Goal: Task Accomplishment & Management: Complete application form

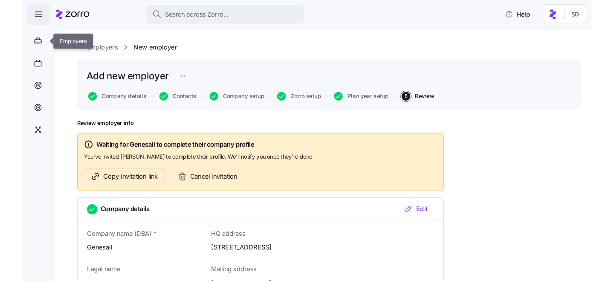
scroll to position [953, 0]
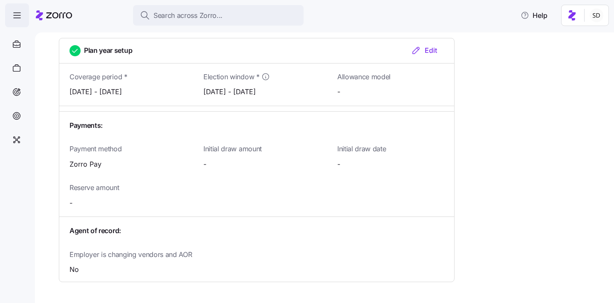
click at [9, 13] on span "button" at bounding box center [17, 15] width 23 height 23
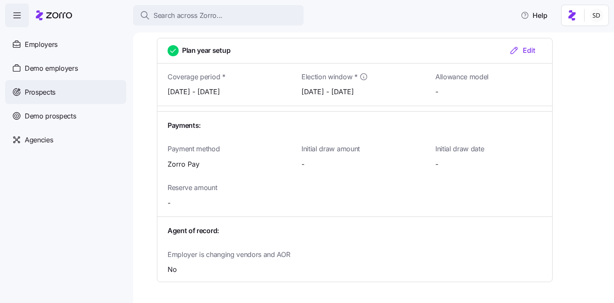
click at [24, 90] on div "Prospects" at bounding box center [65, 92] width 121 height 24
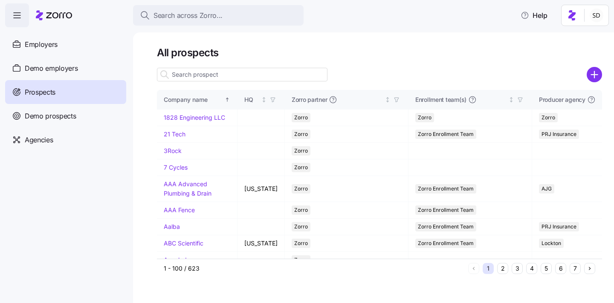
click at [213, 77] on input at bounding box center [242, 75] width 171 height 14
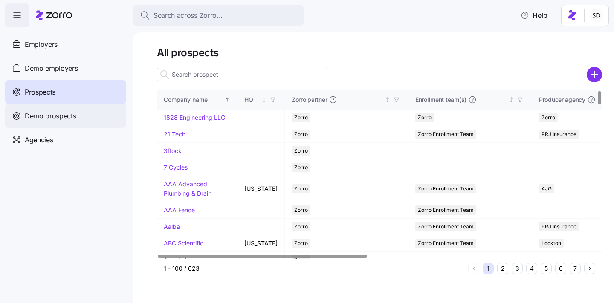
click at [26, 116] on span "Demo prospects" at bounding box center [51, 116] width 52 height 11
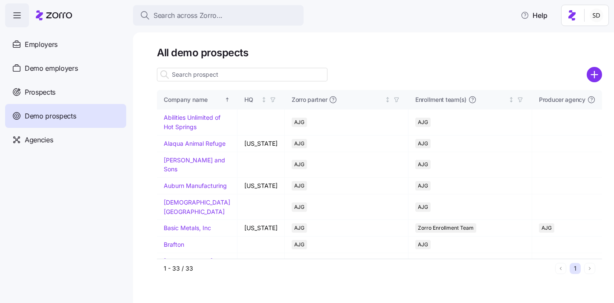
click at [187, 72] on input at bounding box center [242, 75] width 171 height 14
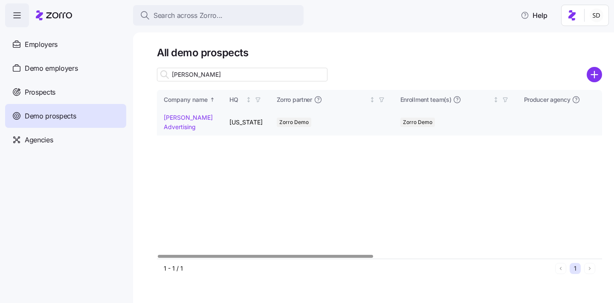
type input "kurian"
click at [166, 117] on link "Kurian's Advertising" at bounding box center [188, 122] width 49 height 17
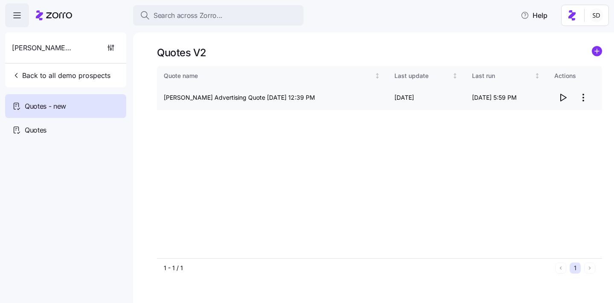
click at [566, 97] on icon "button" at bounding box center [563, 98] width 10 height 10
click at [42, 125] on span "Quotes" at bounding box center [36, 130] width 22 height 11
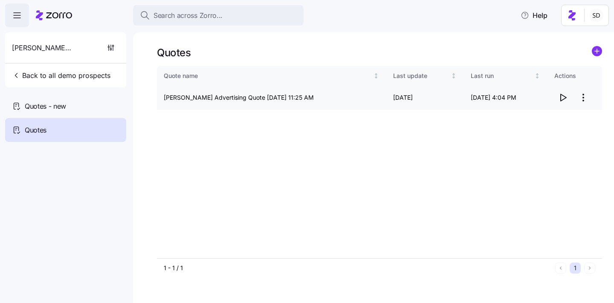
click at [562, 91] on span "button" at bounding box center [563, 98] width 16 height 16
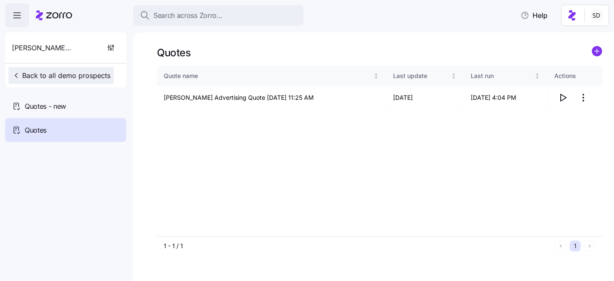
click at [14, 78] on icon "button" at bounding box center [16, 75] width 9 height 9
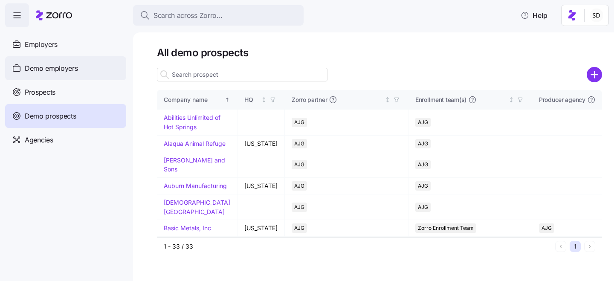
click at [33, 61] on div "Demo employers" at bounding box center [65, 68] width 121 height 24
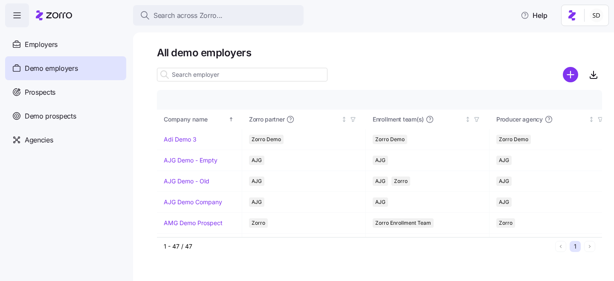
click at [209, 76] on input at bounding box center [242, 75] width 171 height 14
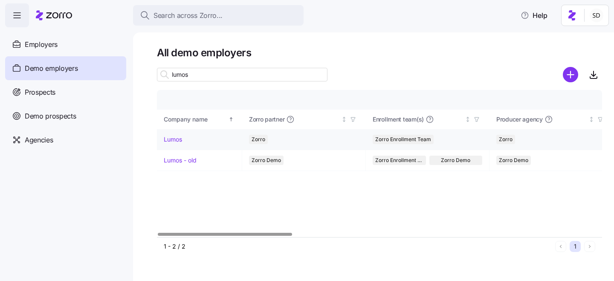
type input "lumos"
click at [168, 139] on link "Lumos" at bounding box center [173, 139] width 18 height 9
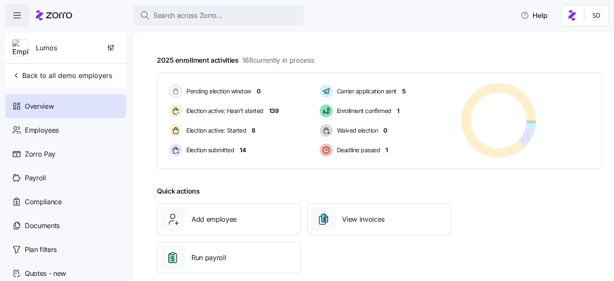
scroll to position [144, 0]
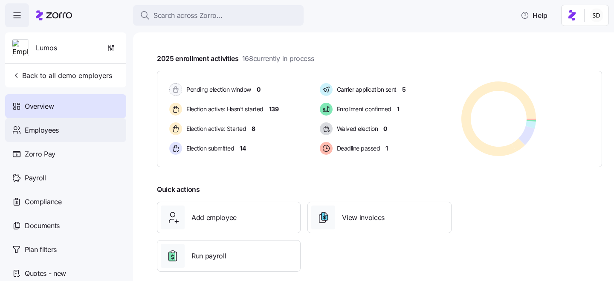
click at [30, 130] on span "Employees" at bounding box center [42, 130] width 34 height 11
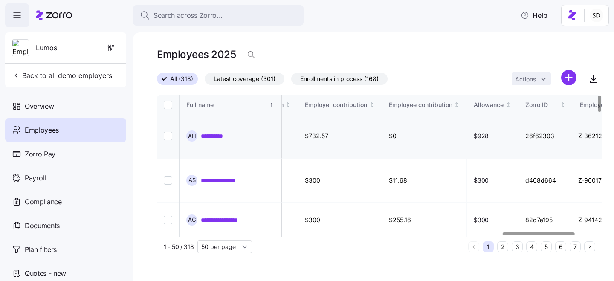
scroll to position [0, 2143]
click at [559, 250] on button "6" at bounding box center [560, 246] width 11 height 11
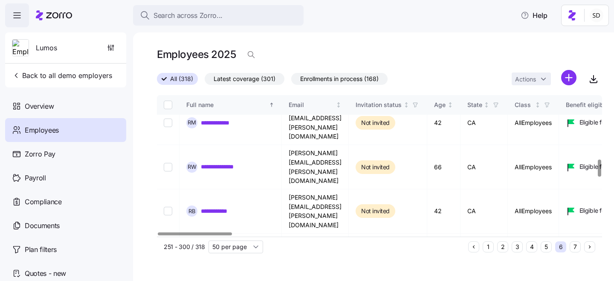
scroll to position [544, 0]
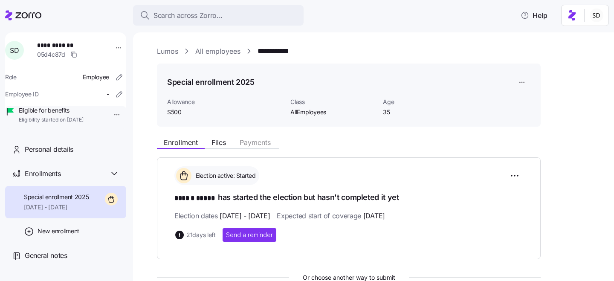
scroll to position [164, 0]
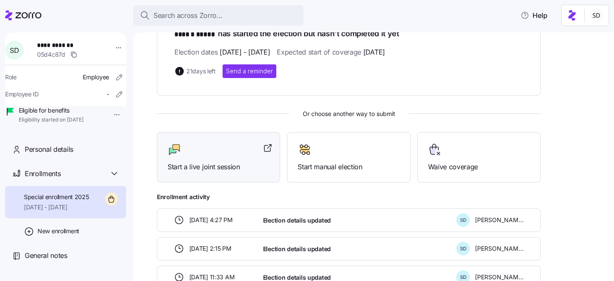
click at [225, 165] on span "Start a live joint session" at bounding box center [219, 167] width 102 height 11
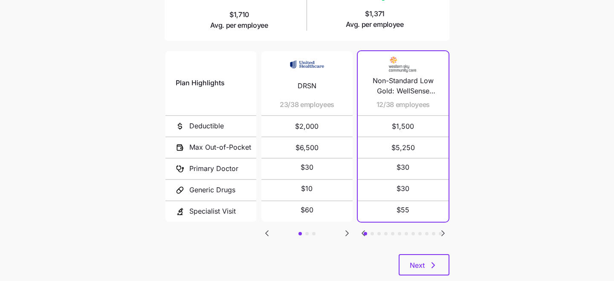
scroll to position [171, 0]
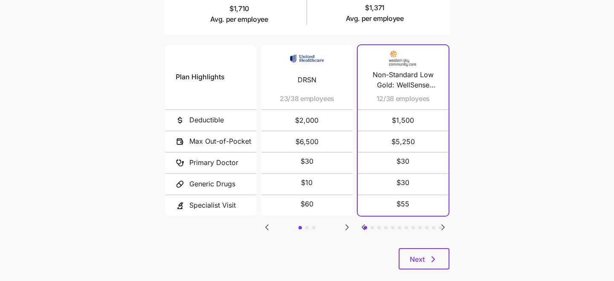
click at [347, 225] on icon "Go to next slide" at bounding box center [347, 227] width 3 height 5
click at [265, 224] on icon "Go to previous slide" at bounding box center [267, 227] width 10 height 10
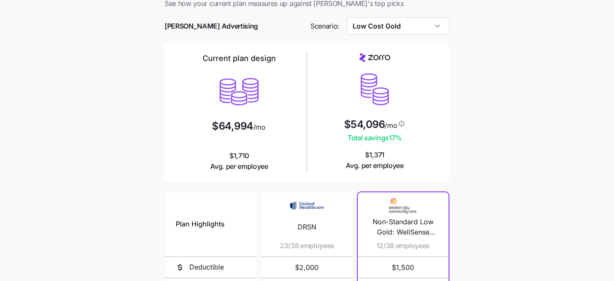
scroll to position [0, 0]
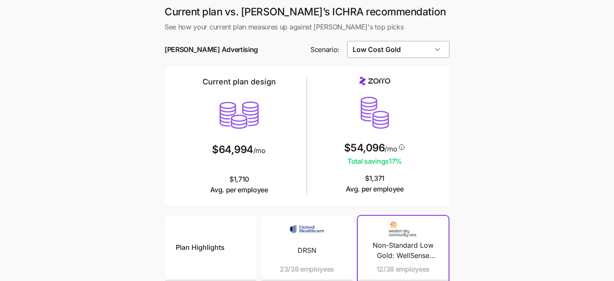
click at [442, 47] on input "Low Cost Gold" at bounding box center [398, 49] width 103 height 17
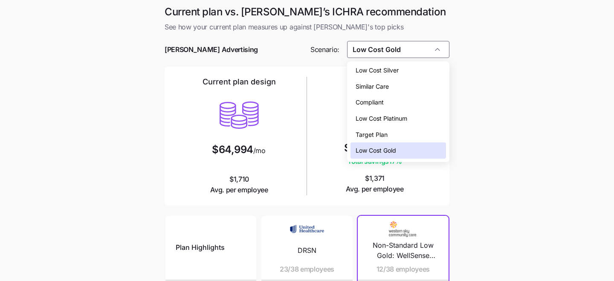
click at [417, 72] on div "Low Cost Silver" at bounding box center [398, 70] width 96 height 16
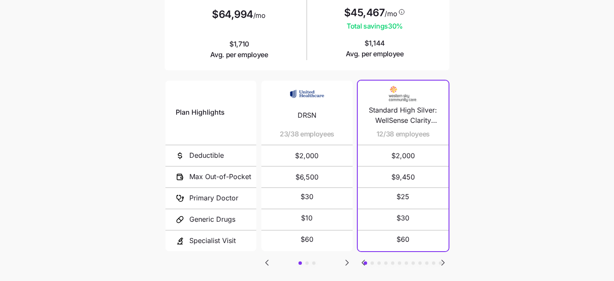
scroll to position [163, 0]
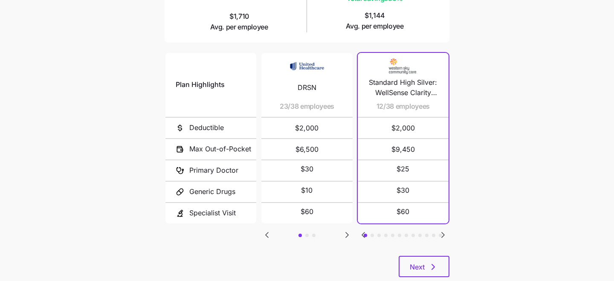
click at [443, 230] on icon "Go to next slide" at bounding box center [443, 235] width 10 height 10
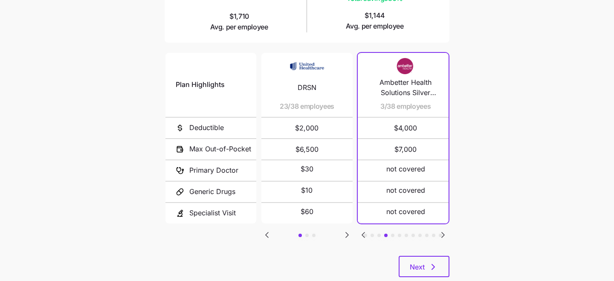
click at [443, 230] on icon "Go to next slide" at bounding box center [443, 235] width 10 height 10
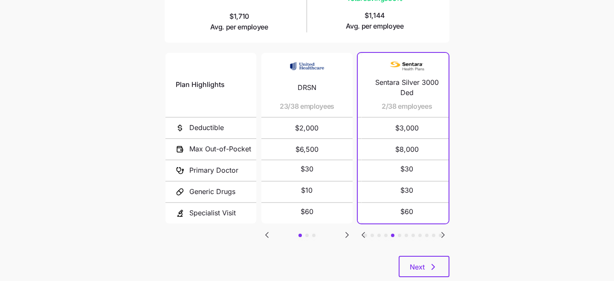
click at [443, 230] on icon "Go to next slide" at bounding box center [443, 235] width 10 height 10
drag, startPoint x: 376, startPoint y: 107, endPoint x: 393, endPoint y: 107, distance: 17.1
click at [393, 107] on div "MyBlue Health Silver SM 901 1/38 employees" at bounding box center [410, 85] width 70 height 64
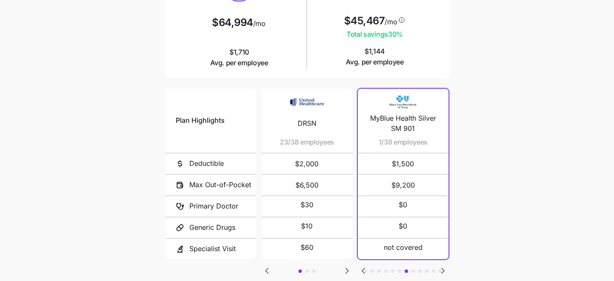
scroll to position [167, 0]
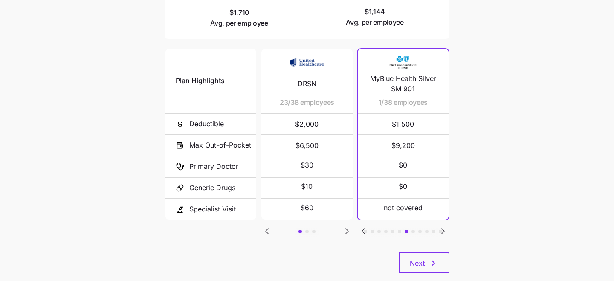
click at [363, 229] on icon "Go to previous slide" at bounding box center [363, 231] width 3 height 5
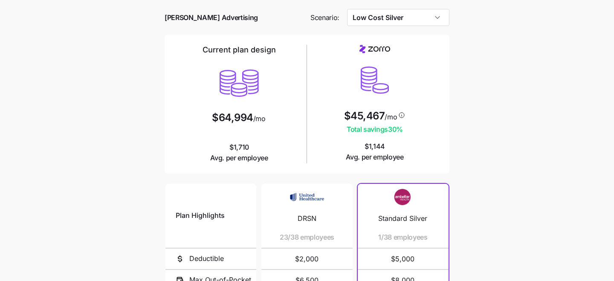
scroll to position [0, 0]
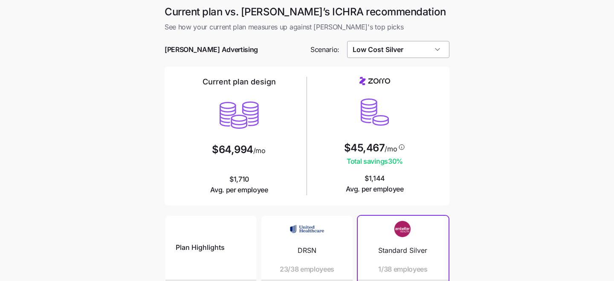
click at [404, 52] on input "Low Cost Silver" at bounding box center [398, 49] width 103 height 17
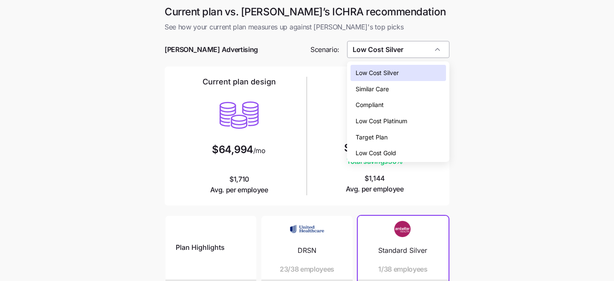
scroll to position [0, 0]
click at [364, 108] on span "Compliant" at bounding box center [370, 104] width 28 height 9
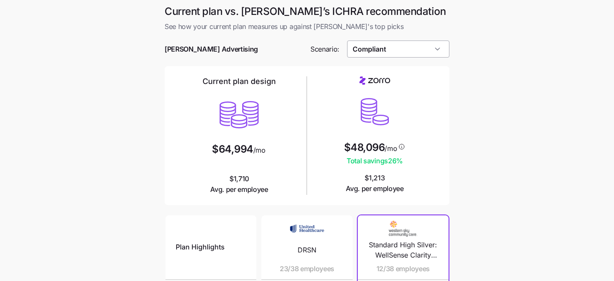
click at [411, 51] on input "Compliant" at bounding box center [398, 48] width 103 height 17
click at [492, 107] on main "Current plan vs. Zorro’s ICHRA recommendation See how your current plan measure…" at bounding box center [307, 233] width 614 height 466
click at [398, 51] on input "Compliant" at bounding box center [398, 48] width 103 height 17
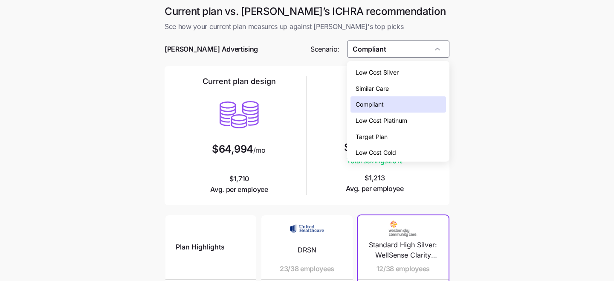
click at [422, 154] on div "Low Cost Gold" at bounding box center [398, 153] width 96 height 16
type input "Low Cost Gold"
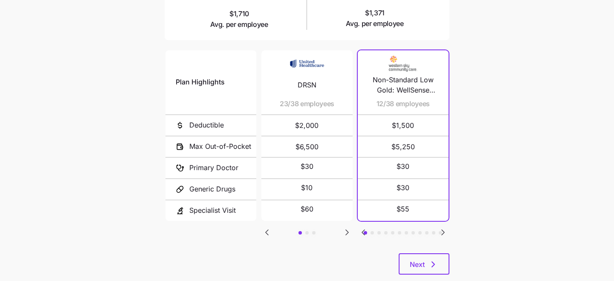
scroll to position [184, 0]
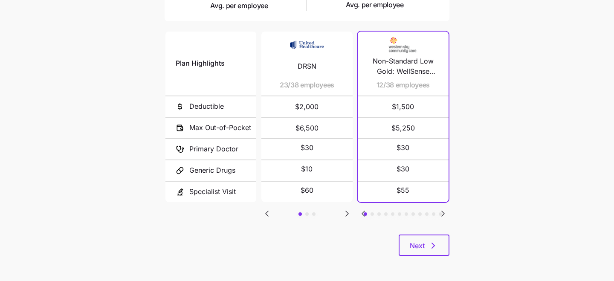
click at [443, 208] on icon "Go to next slide" at bounding box center [443, 213] width 10 height 10
click at [442, 208] on icon "Go to next slide" at bounding box center [443, 213] width 10 height 10
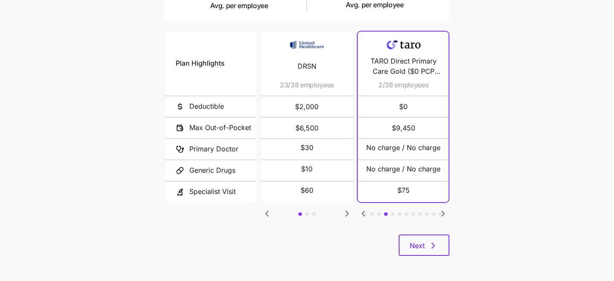
click at [442, 208] on icon "Go to next slide" at bounding box center [443, 213] width 10 height 10
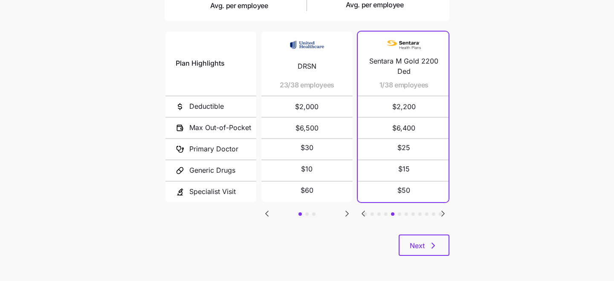
click at [362, 212] on icon "Go to previous slide" at bounding box center [363, 213] width 10 height 10
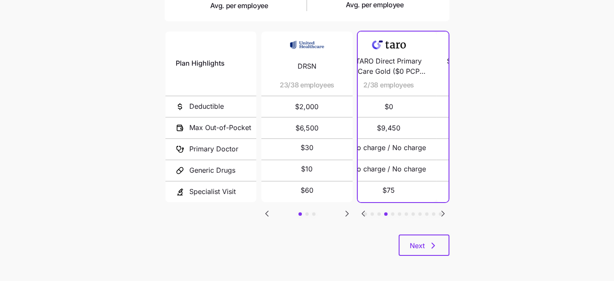
click at [362, 212] on icon "Go to previous slide" at bounding box center [363, 213] width 10 height 10
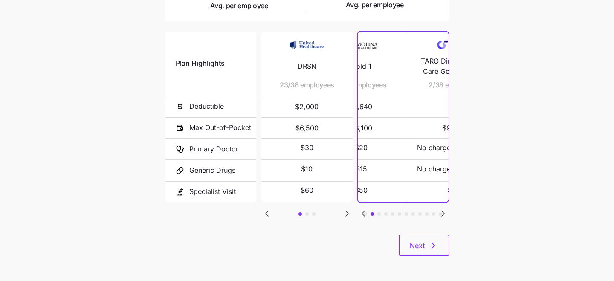
click at [362, 212] on icon "Go to previous slide" at bounding box center [363, 213] width 10 height 10
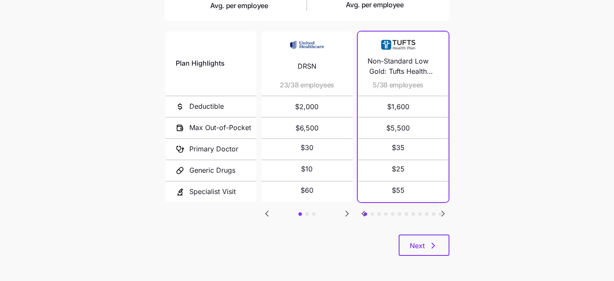
click at [362, 212] on icon "Go to previous slide" at bounding box center [363, 213] width 10 height 10
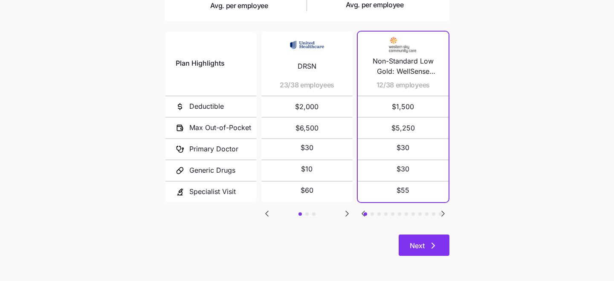
click at [426, 247] on span "Next" at bounding box center [424, 245] width 29 height 10
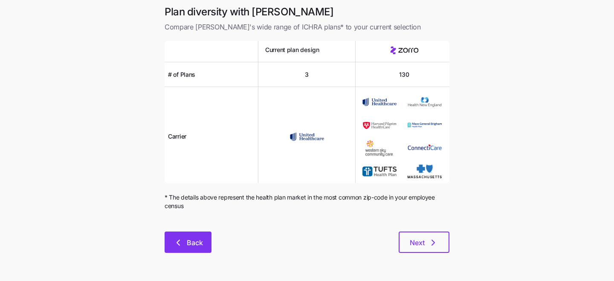
click at [187, 236] on button "Back" at bounding box center [188, 241] width 47 height 21
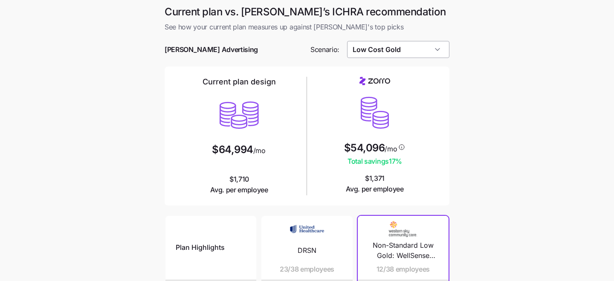
click at [422, 51] on input "Low Cost Gold" at bounding box center [398, 49] width 103 height 17
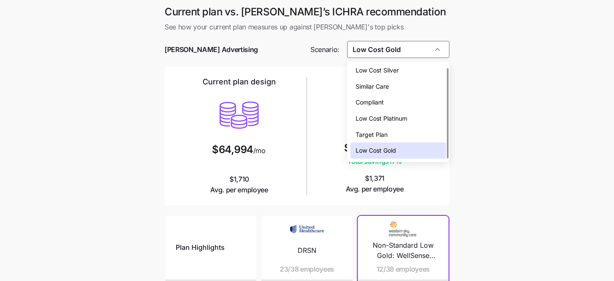
click at [399, 101] on div "Compliant" at bounding box center [398, 102] width 96 height 16
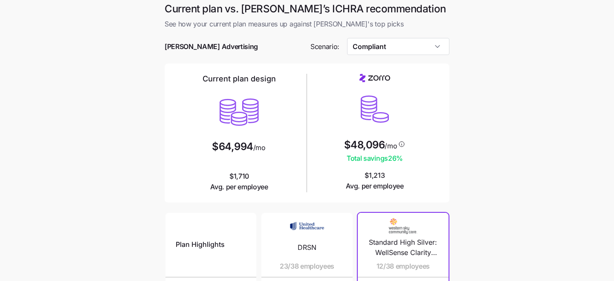
scroll to position [0, 0]
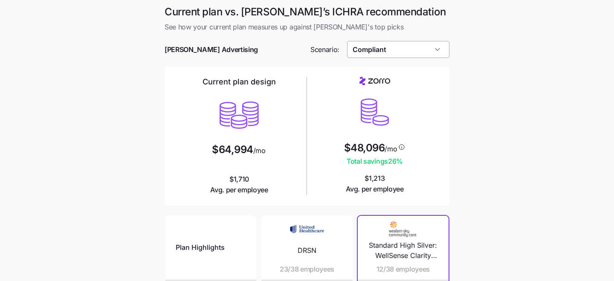
click at [398, 47] on input "Compliant" at bounding box center [398, 49] width 103 height 17
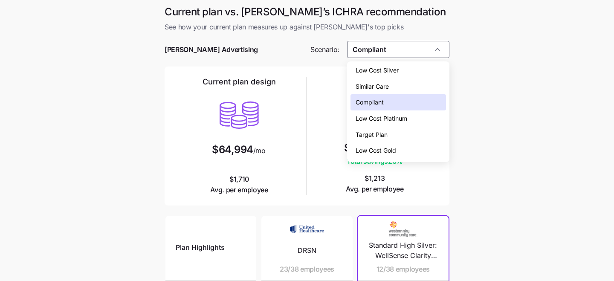
click at [403, 149] on div "Low Cost Gold" at bounding box center [398, 150] width 96 height 16
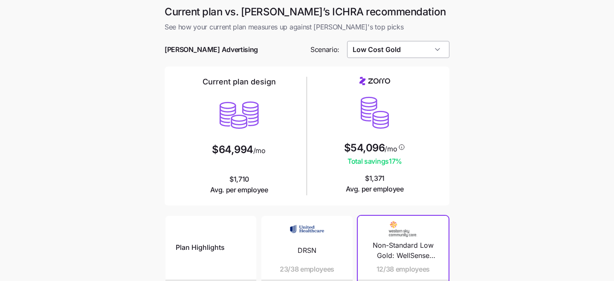
click at [435, 50] on input "Low Cost Gold" at bounding box center [398, 49] width 103 height 17
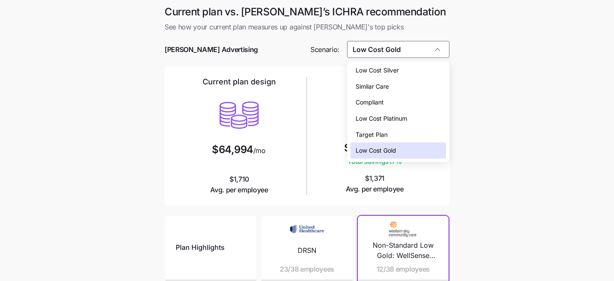
click at [417, 153] on div "Low Cost Gold" at bounding box center [398, 150] width 96 height 16
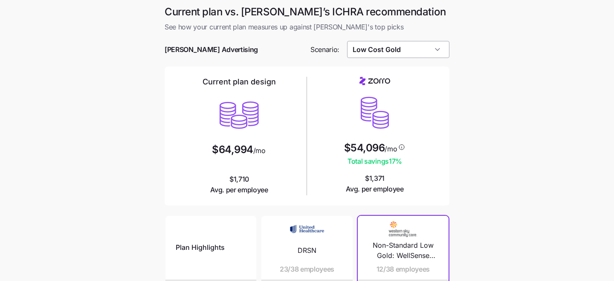
click at [432, 49] on input "Low Cost Gold" at bounding box center [398, 49] width 103 height 17
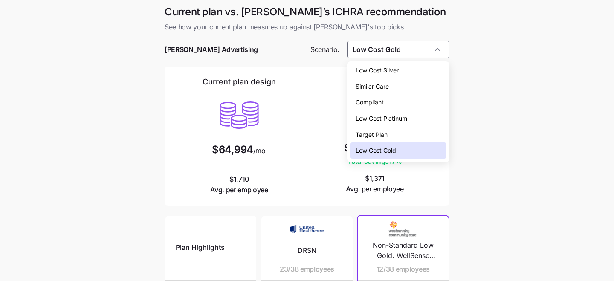
click at [403, 151] on div "Low Cost Gold" at bounding box center [398, 150] width 96 height 16
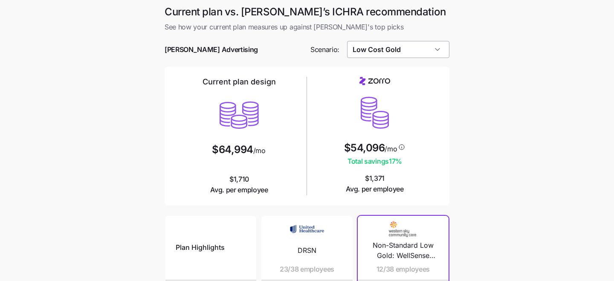
click at [382, 45] on input "Low Cost Gold" at bounding box center [398, 49] width 103 height 17
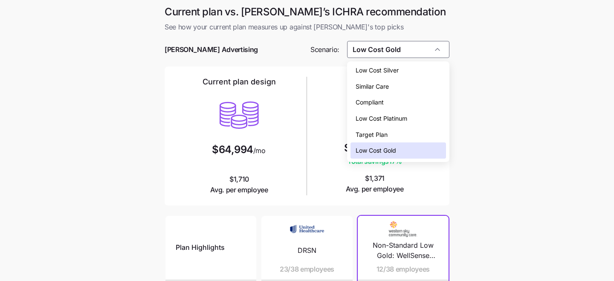
click at [386, 104] on div "Compliant" at bounding box center [398, 102] width 96 height 16
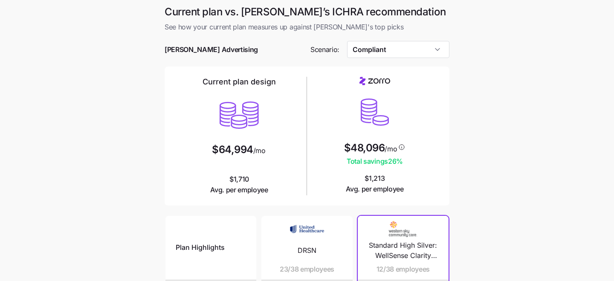
click at [408, 58] on div at bounding box center [307, 62] width 285 height 9
click at [405, 49] on input "Compliant" at bounding box center [398, 49] width 103 height 17
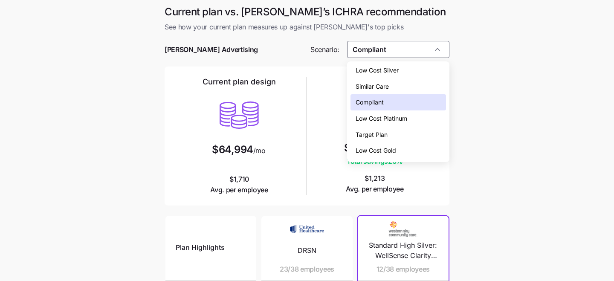
click at [417, 123] on div "Low Cost Platinum" at bounding box center [398, 118] width 96 height 16
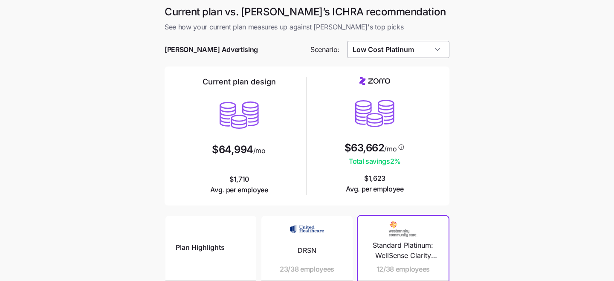
click at [413, 52] on input "Low Cost Platinum" at bounding box center [398, 49] width 103 height 17
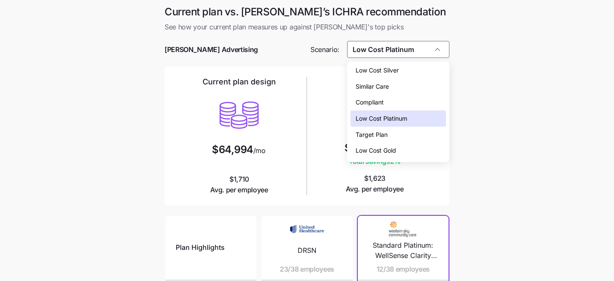
click at [401, 98] on div "Compliant" at bounding box center [398, 102] width 96 height 16
type input "Compliant"
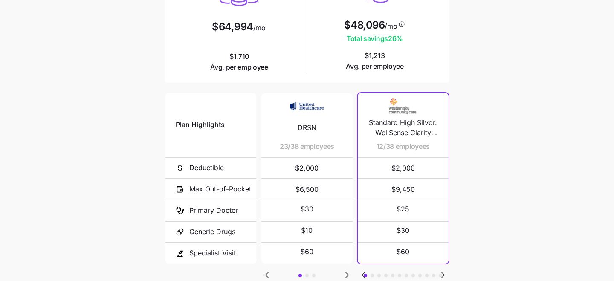
scroll to position [184, 0]
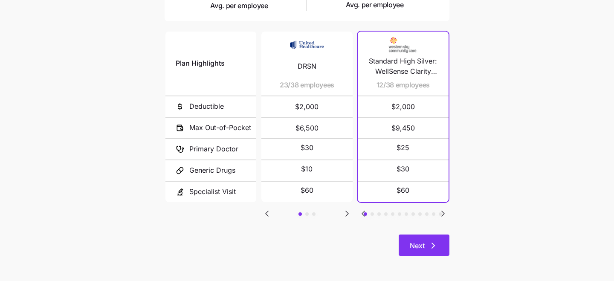
click at [422, 242] on span "Next" at bounding box center [417, 245] width 15 height 10
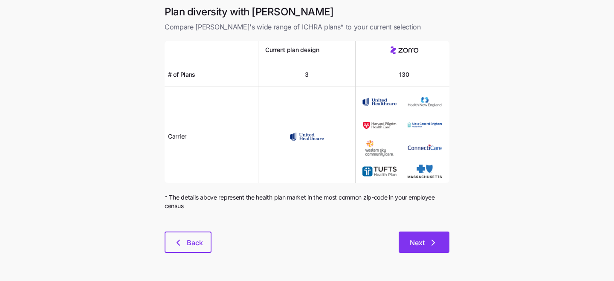
click at [423, 240] on span "Next" at bounding box center [417, 242] width 15 height 10
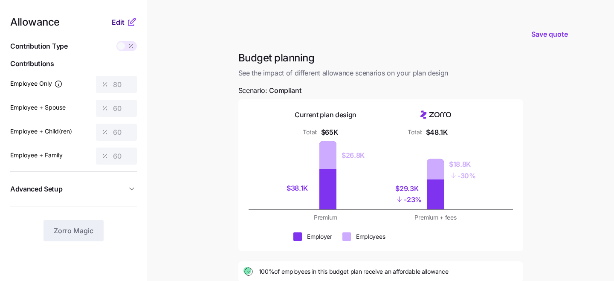
click at [119, 22] on span "Edit" at bounding box center [118, 22] width 13 height 10
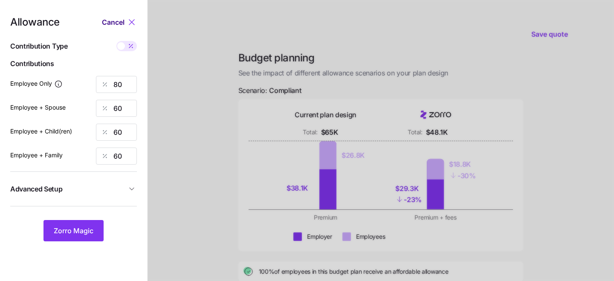
click at [109, 22] on span "Cancel" at bounding box center [113, 22] width 23 height 10
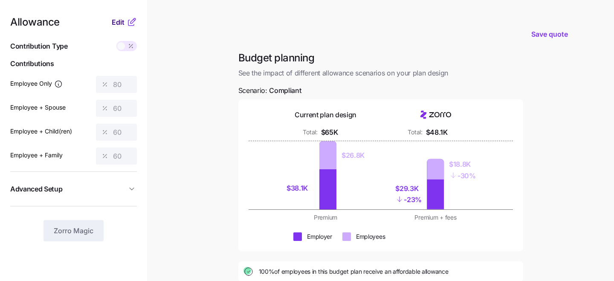
click at [120, 21] on span "Edit" at bounding box center [118, 22] width 13 height 10
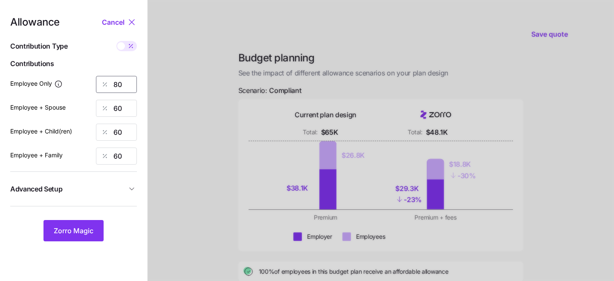
click at [127, 85] on input "80" at bounding box center [116, 84] width 41 height 17
type input "8"
click at [197, 129] on div at bounding box center [381, 209] width 466 height 419
click at [70, 232] on span "Zorro Magic" at bounding box center [74, 231] width 40 height 10
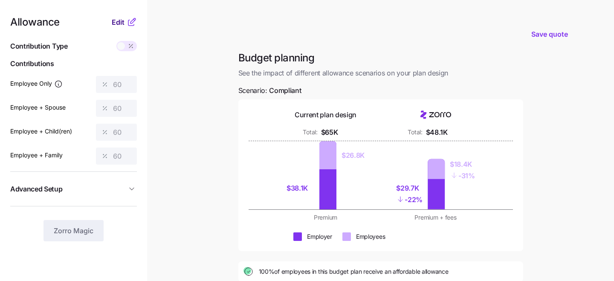
click at [121, 22] on span "Edit" at bounding box center [118, 22] width 13 height 10
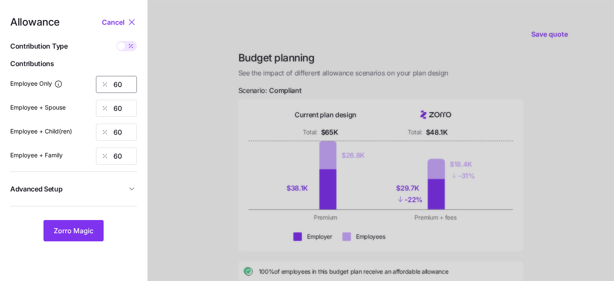
click at [126, 84] on input "60" at bounding box center [116, 84] width 41 height 17
type input "6"
type input "50"
click at [74, 230] on span "Zorro Magic" at bounding box center [74, 231] width 40 height 10
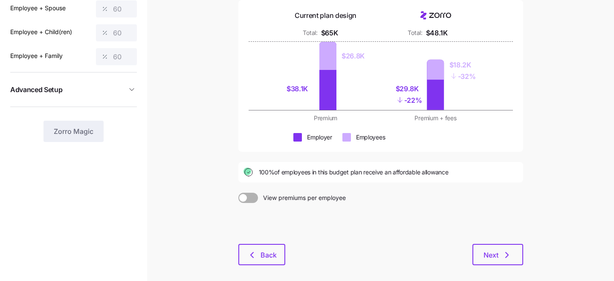
scroll to position [138, 0]
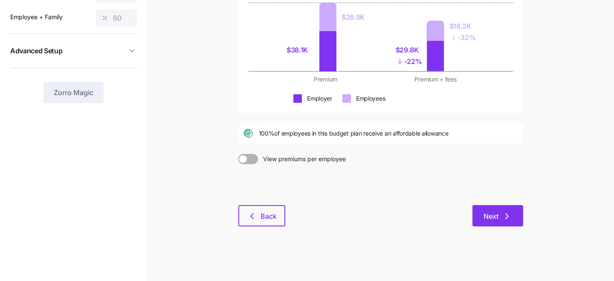
click at [492, 208] on button "Next" at bounding box center [497, 215] width 51 height 21
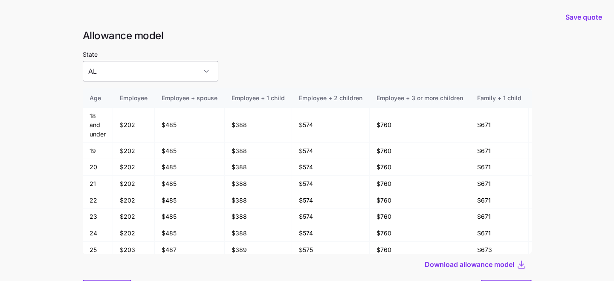
click at [167, 69] on input "AL" at bounding box center [151, 71] width 136 height 20
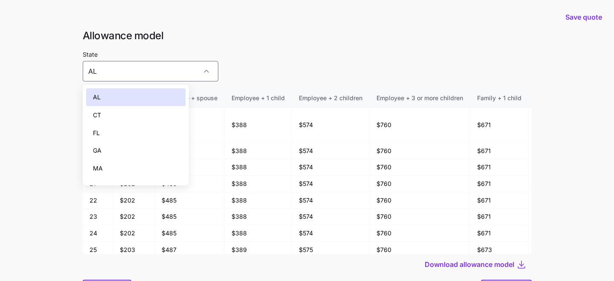
click at [149, 113] on div "CT" at bounding box center [136, 115] width 100 height 18
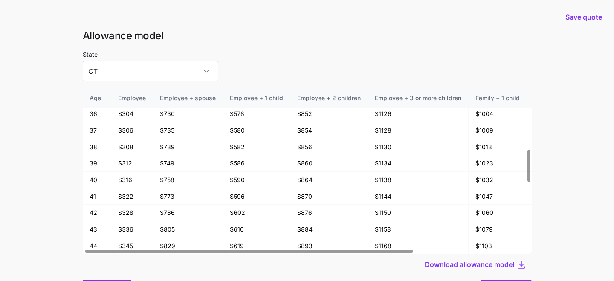
scroll to position [317, 3]
click at [153, 72] on input "CT" at bounding box center [151, 71] width 136 height 20
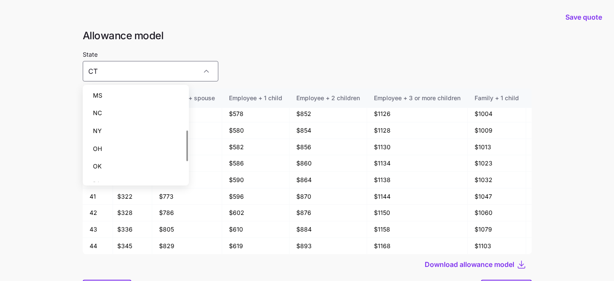
scroll to position [127, 0]
click at [142, 133] on div "OH" at bounding box center [136, 131] width 100 height 18
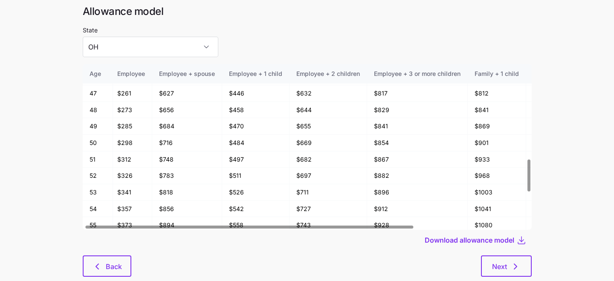
scroll to position [46, 0]
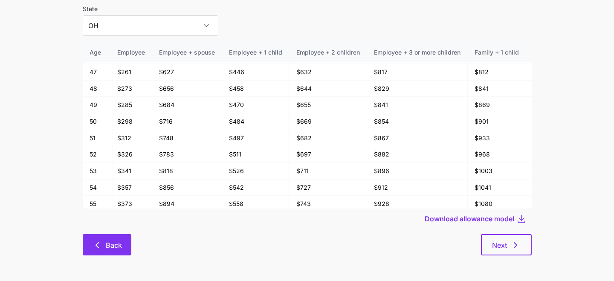
click at [107, 242] on span "Back" at bounding box center [114, 245] width 16 height 10
type input "AL"
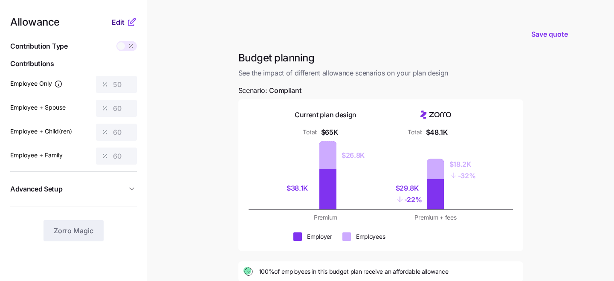
click at [115, 20] on span "Edit" at bounding box center [118, 22] width 13 height 10
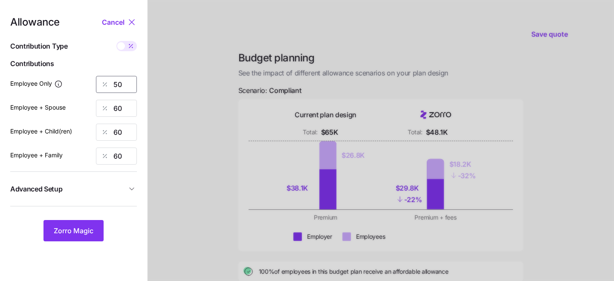
click at [125, 85] on input "50" at bounding box center [116, 84] width 41 height 17
type input "5"
type input "100"
click at [84, 227] on span "Zorro Magic" at bounding box center [74, 231] width 40 height 10
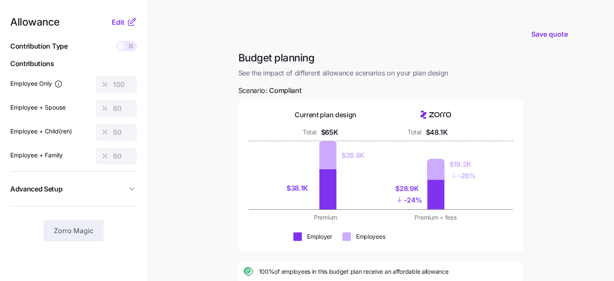
scroll to position [132, 0]
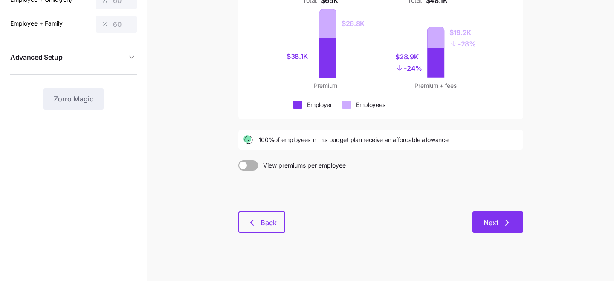
click at [504, 222] on icon "button" at bounding box center [507, 222] width 10 height 10
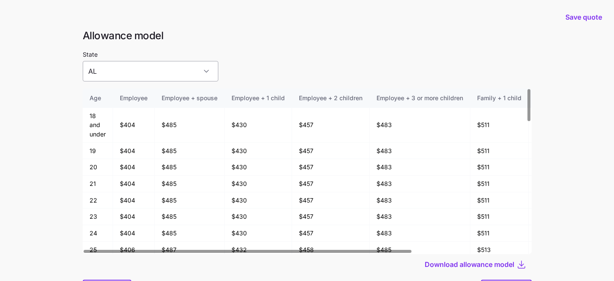
click at [159, 72] on input "AL" at bounding box center [151, 71] width 136 height 20
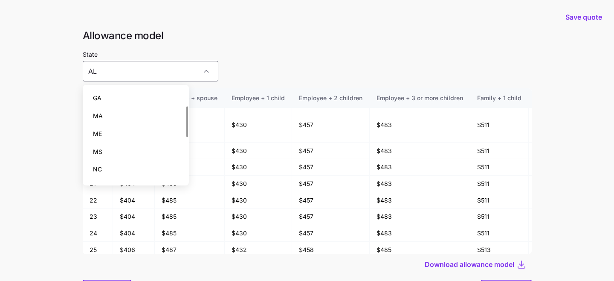
scroll to position [139, 0]
click at [146, 123] on div "OH" at bounding box center [136, 119] width 100 height 18
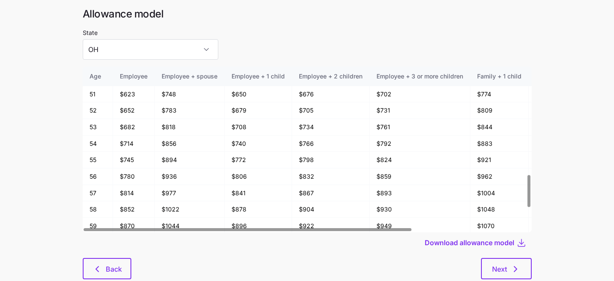
scroll to position [46, 0]
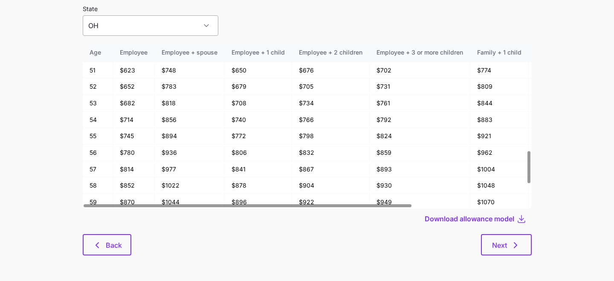
click at [106, 33] on input "OH" at bounding box center [151, 25] width 136 height 20
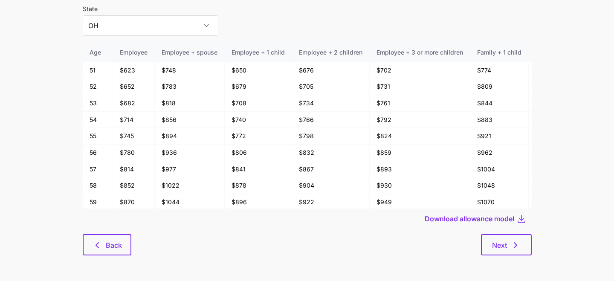
click at [37, 103] on main "Save quote Allowance model State OH Age Employee Employee + spouse Employee + 1…" at bounding box center [307, 117] width 614 height 327
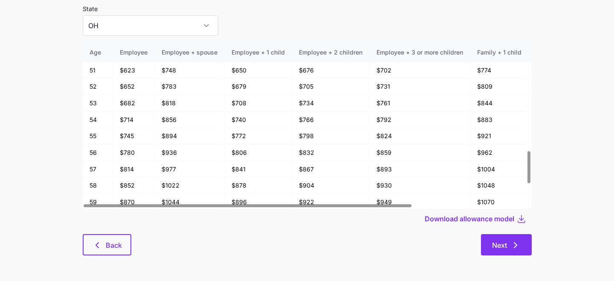
click at [499, 246] on span "Next" at bounding box center [499, 245] width 15 height 10
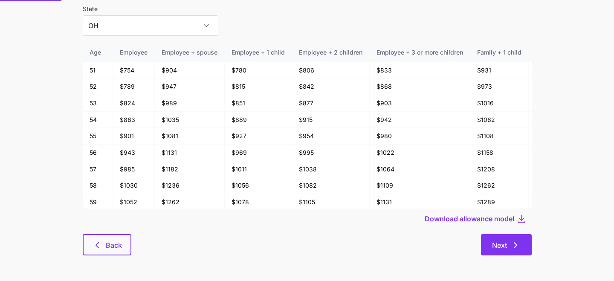
type input "AL"
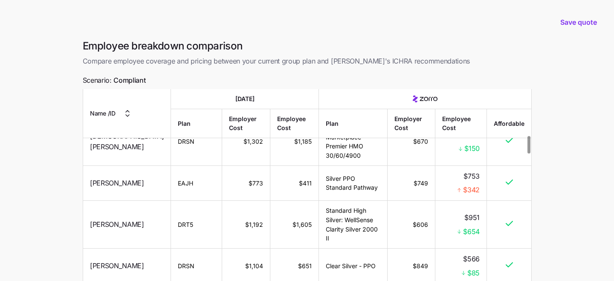
scroll to position [501, 0]
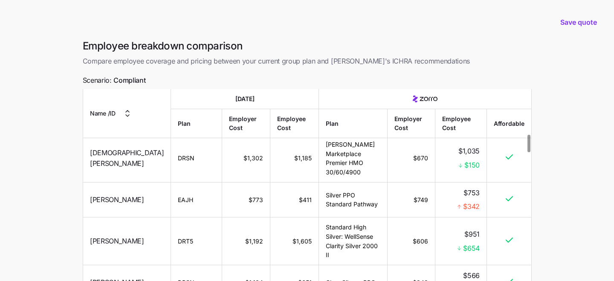
click at [471, 201] on span "$342" at bounding box center [471, 206] width 17 height 11
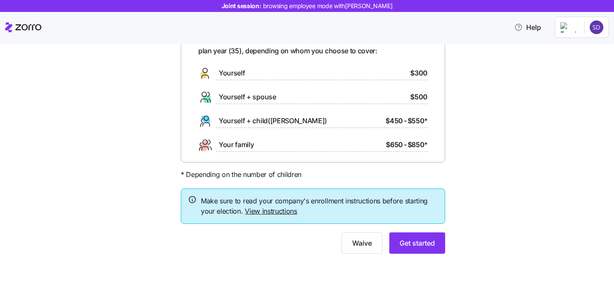
scroll to position [61, 0]
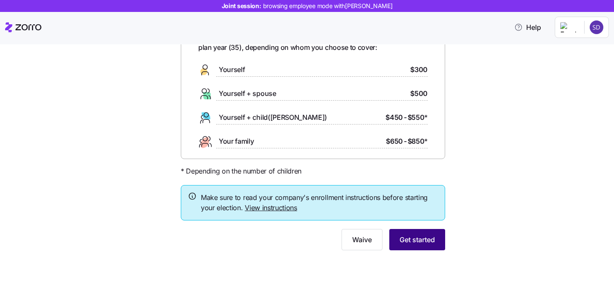
click at [401, 243] on span "Get started" at bounding box center [416, 239] width 35 height 10
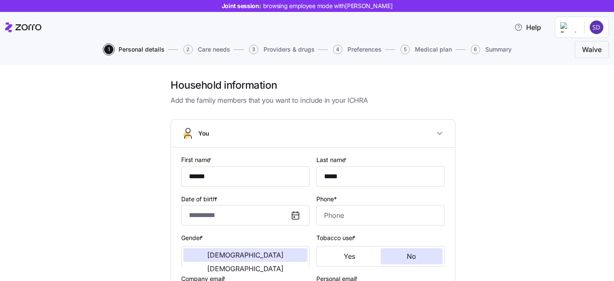
type input "**********"
type input "[PHONE_NUMBER]"
type input "[DEMOGRAPHIC_DATA] citizen"
type input "Married"
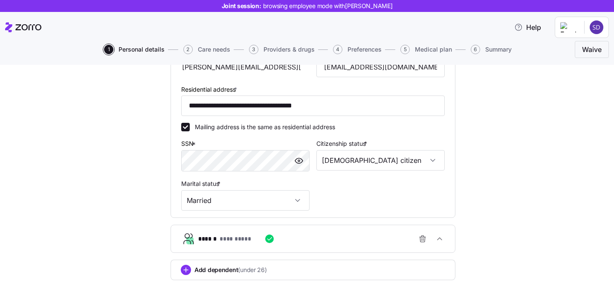
scroll to position [288, 0]
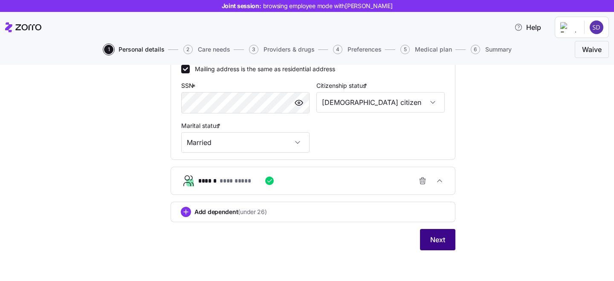
click at [436, 236] on span "Next" at bounding box center [437, 239] width 15 height 10
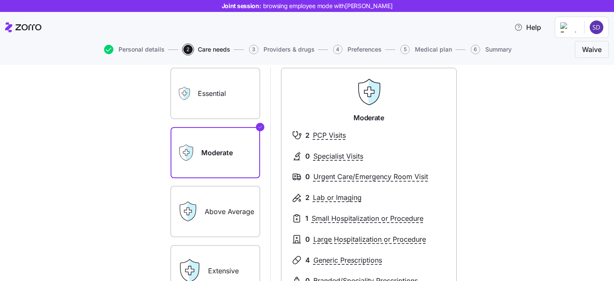
scroll to position [71, 0]
click at [196, 101] on div "Essential" at bounding box center [216, 92] width 90 height 51
click at [200, 103] on label "Essential" at bounding box center [216, 92] width 90 height 51
click at [0, 0] on input "Essential" at bounding box center [0, 0] width 0 height 0
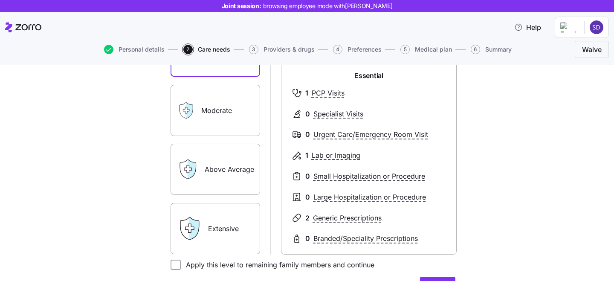
scroll to position [131, 0]
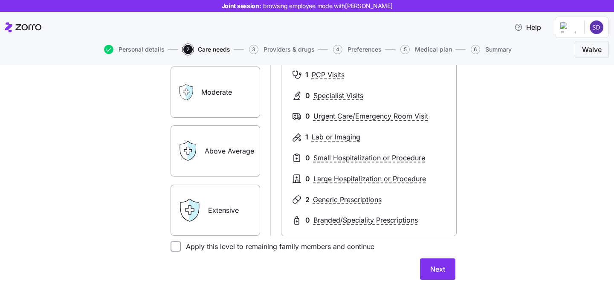
click at [219, 203] on label "Extensive" at bounding box center [216, 210] width 90 height 51
click at [0, 0] on input "Extensive" at bounding box center [0, 0] width 0 height 0
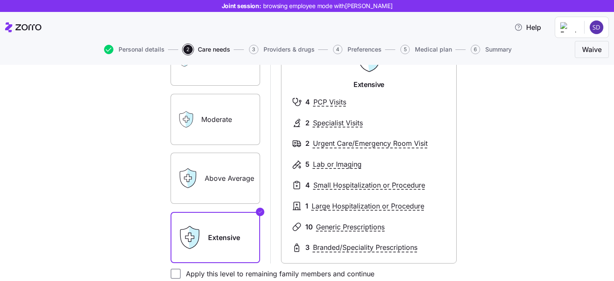
scroll to position [96, 0]
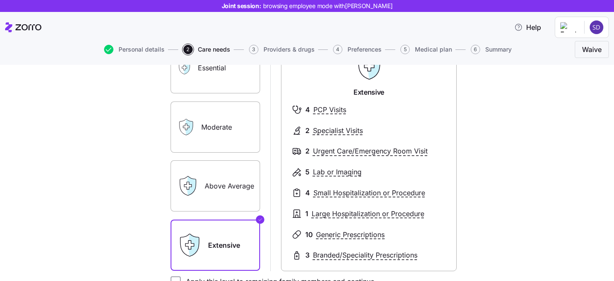
click at [197, 120] on div "Moderate" at bounding box center [216, 126] width 90 height 51
click at [239, 129] on label "Moderate" at bounding box center [216, 126] width 90 height 51
click at [0, 0] on input "Moderate" at bounding box center [0, 0] width 0 height 0
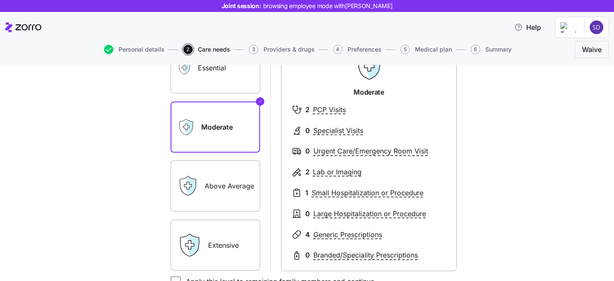
scroll to position [175, 0]
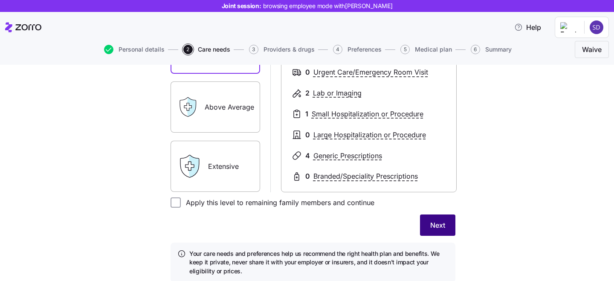
click at [431, 227] on span "Next" at bounding box center [437, 225] width 15 height 10
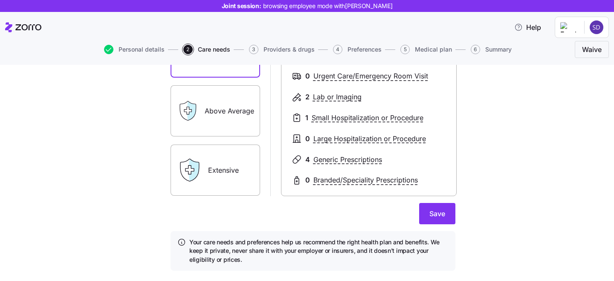
scroll to position [65, 0]
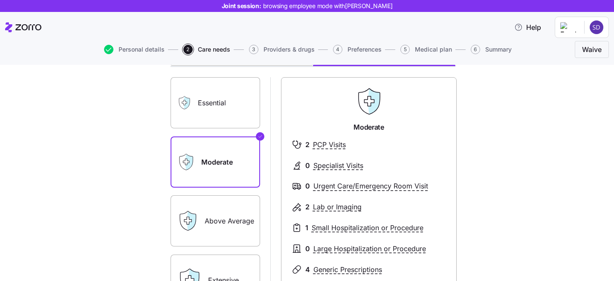
click at [232, 160] on label "Moderate" at bounding box center [216, 161] width 90 height 51
click at [0, 0] on input "Moderate" at bounding box center [0, 0] width 0 height 0
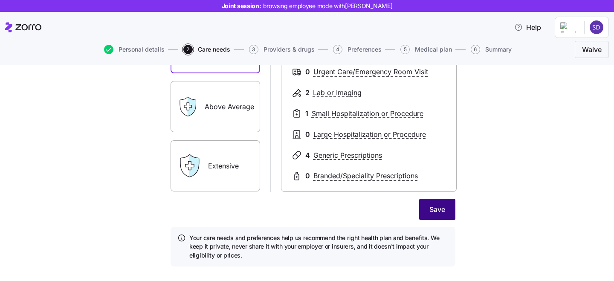
click at [437, 213] on span "Save" at bounding box center [437, 209] width 16 height 10
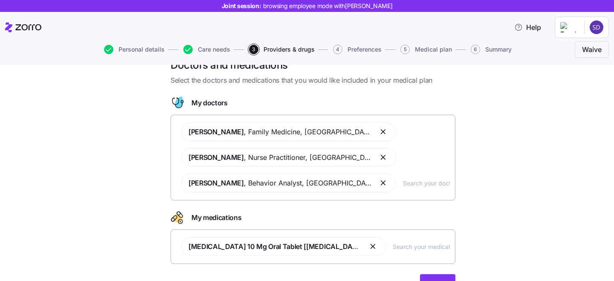
scroll to position [22, 0]
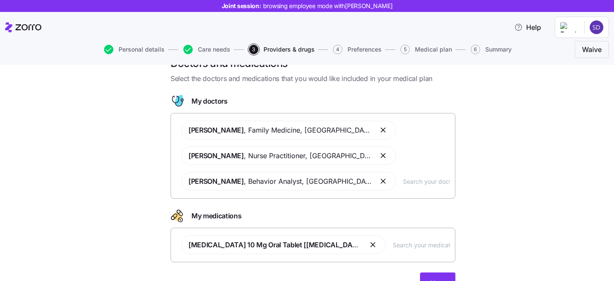
click at [403, 180] on input "text" at bounding box center [426, 180] width 47 height 9
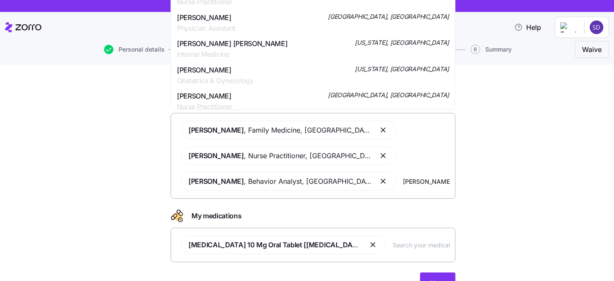
scroll to position [858, 0]
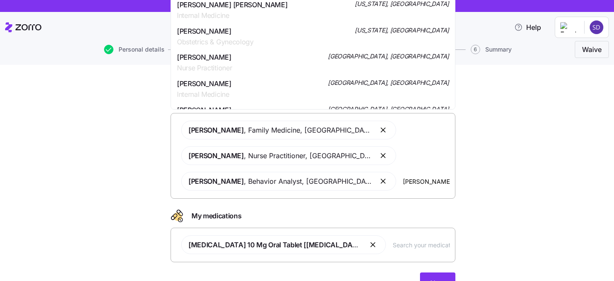
type input "[PERSON_NAME]"
click at [536, 102] on div "Doctors and medications Select the doctors and medications that you would like …" at bounding box center [313, 180] width 578 height 247
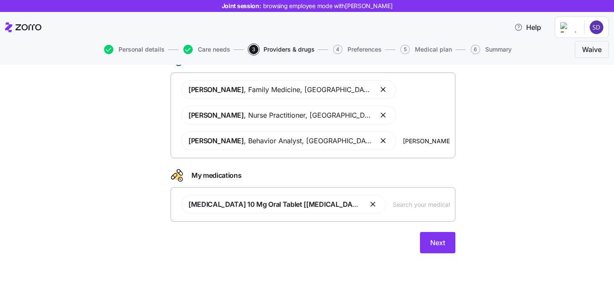
scroll to position [65, 0]
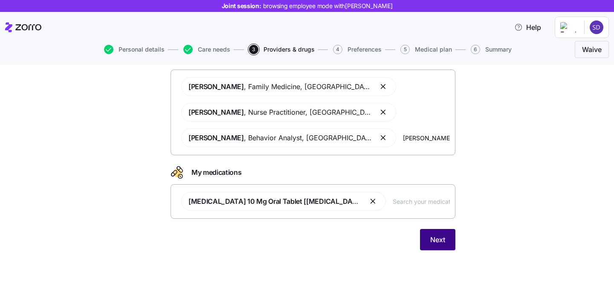
click at [430, 235] on span "Next" at bounding box center [437, 239] width 15 height 10
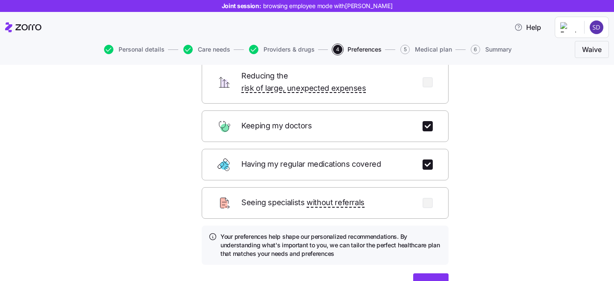
scroll to position [94, 0]
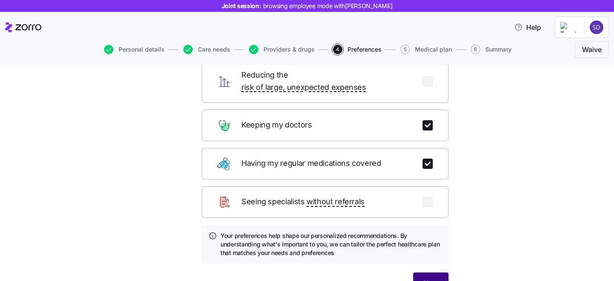
click at [423, 272] on button "Next" at bounding box center [430, 282] width 35 height 21
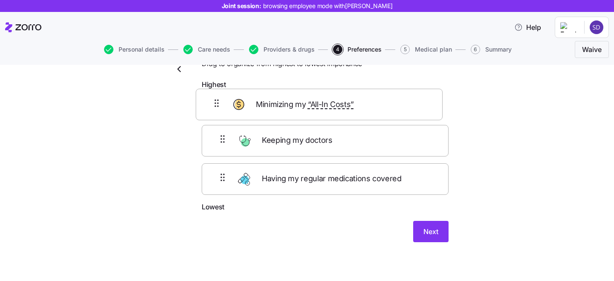
scroll to position [30, 0]
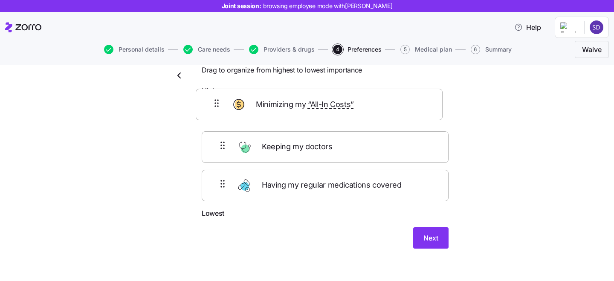
drag, startPoint x: 294, startPoint y: 139, endPoint x: 288, endPoint y: 102, distance: 37.1
click at [288, 102] on div "Keeping my doctors Minimizing my “All-In Costs” Having my regular medications c…" at bounding box center [325, 154] width 247 height 108
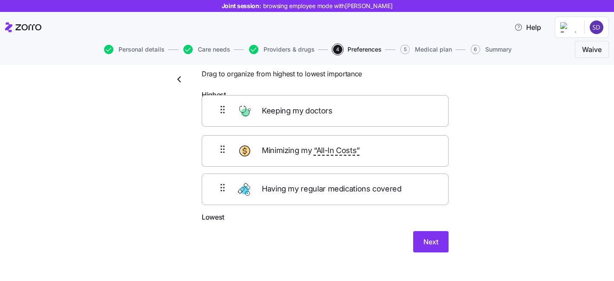
scroll to position [21, 0]
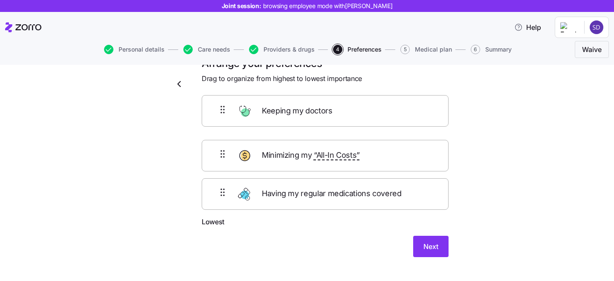
drag, startPoint x: 297, startPoint y: 153, endPoint x: 297, endPoint y: 107, distance: 45.2
click at [297, 107] on form "Highest Minimizing my “All-In Costs” Keeping my doctors Having my regular medic…" at bounding box center [325, 175] width 247 height 163
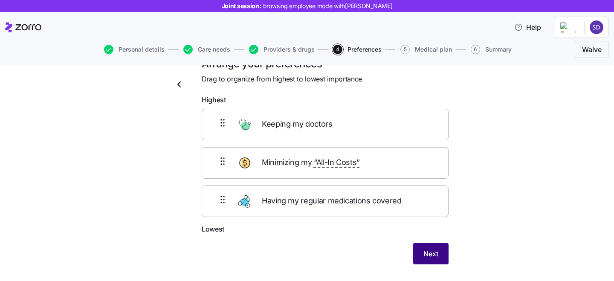
click at [430, 255] on span "Next" at bounding box center [430, 254] width 15 height 10
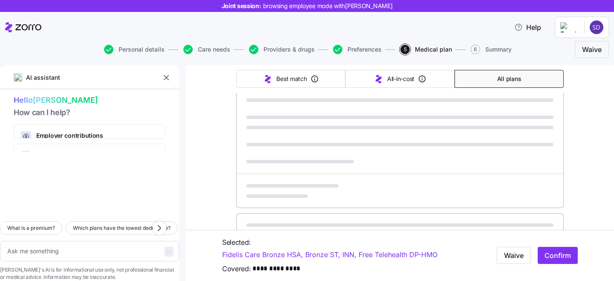
scroll to position [249, 0]
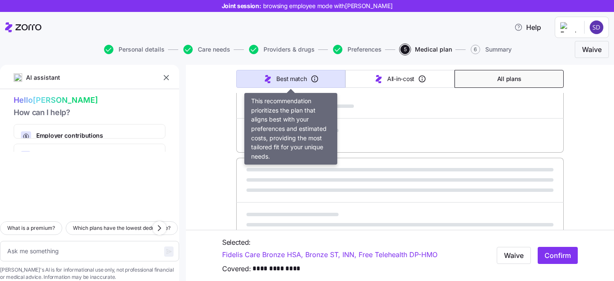
click at [295, 79] on span "Best match" at bounding box center [291, 79] width 30 height 9
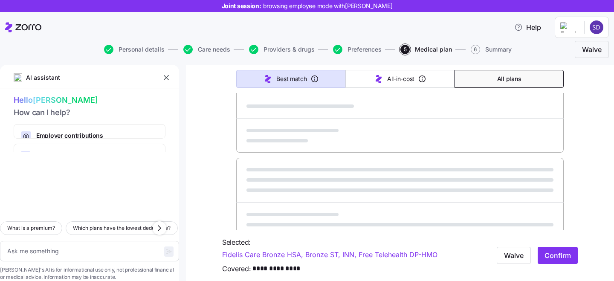
type textarea "x"
type input "Sorted by: Best match"
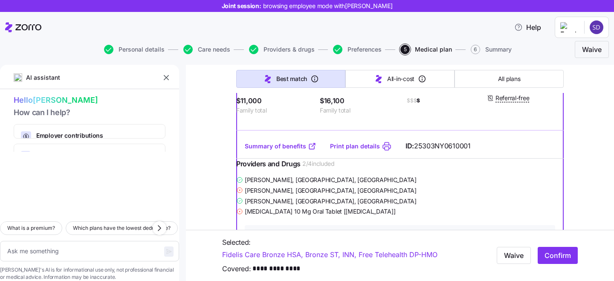
type textarea "x"
click at [166, 78] on icon "button" at bounding box center [166, 77] width 5 height 5
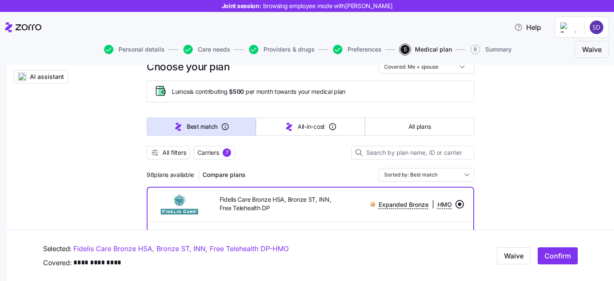
scroll to position [44, 0]
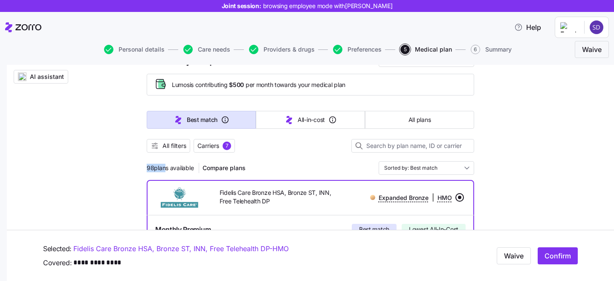
drag, startPoint x: 145, startPoint y: 166, endPoint x: 164, endPoint y: 166, distance: 18.3
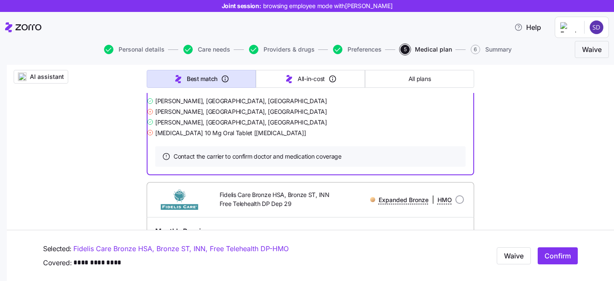
scroll to position [391, 0]
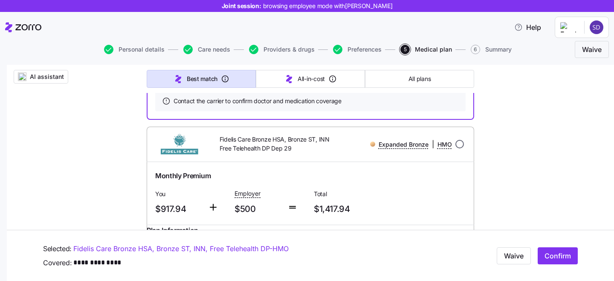
click at [458, 148] on input "radio" at bounding box center [459, 144] width 9 height 9
radio input "true"
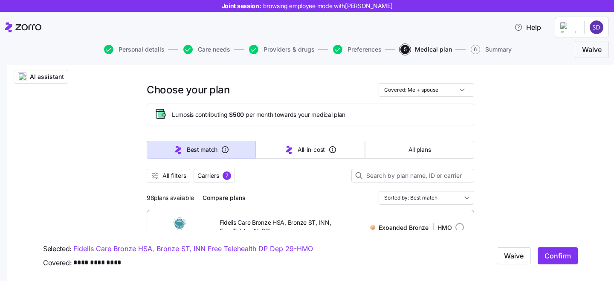
scroll to position [4, 0]
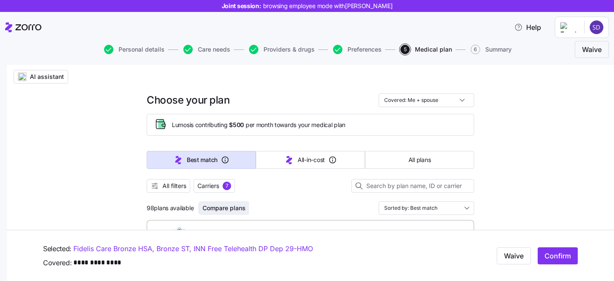
click at [229, 204] on button "Compare plans" at bounding box center [224, 208] width 50 height 14
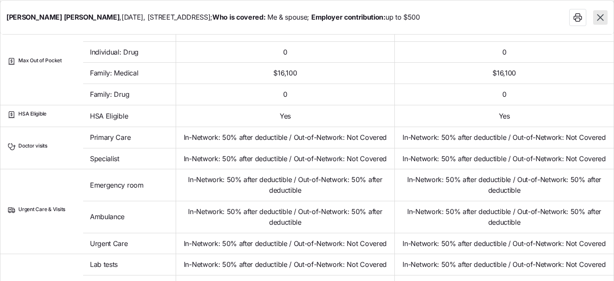
scroll to position [281, 0]
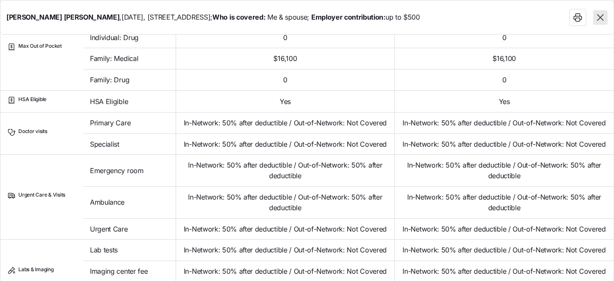
click at [605, 17] on icon "button" at bounding box center [600, 17] width 11 height 11
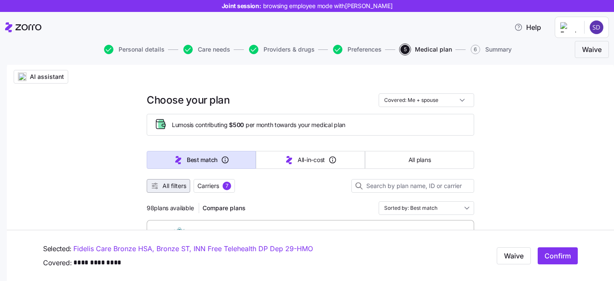
click at [172, 189] on span "All filters" at bounding box center [174, 186] width 24 height 9
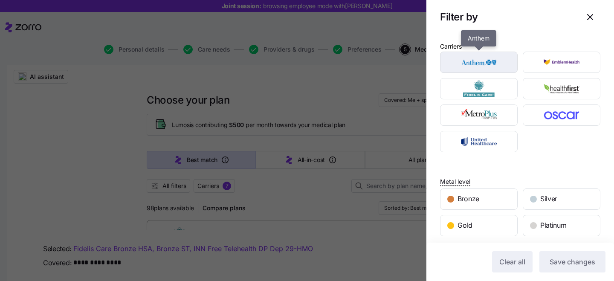
click at [462, 67] on img "button" at bounding box center [479, 62] width 63 height 17
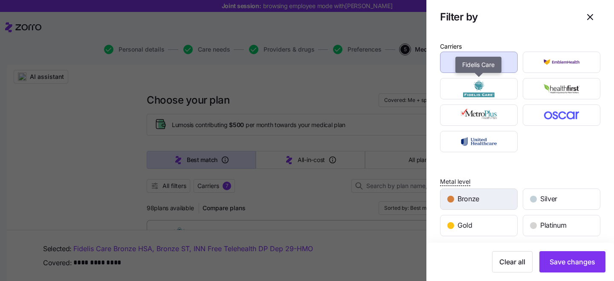
scroll to position [63, 0]
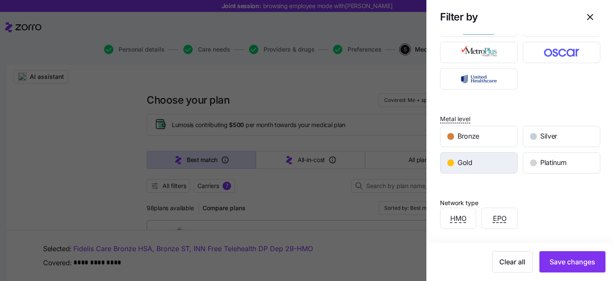
click at [492, 169] on div "Gold" at bounding box center [478, 163] width 77 height 20
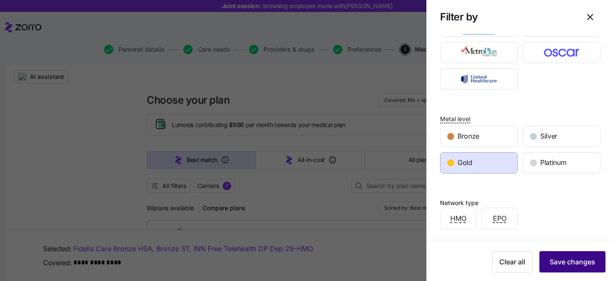
click at [557, 266] on span "Save changes" at bounding box center [573, 262] width 46 height 10
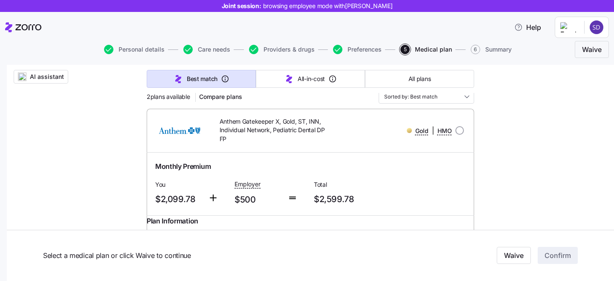
scroll to position [115, 0]
click at [46, 78] on span "AI assistant" at bounding box center [47, 76] width 34 height 9
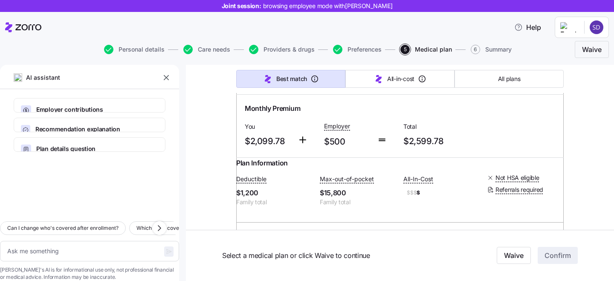
scroll to position [0, 0]
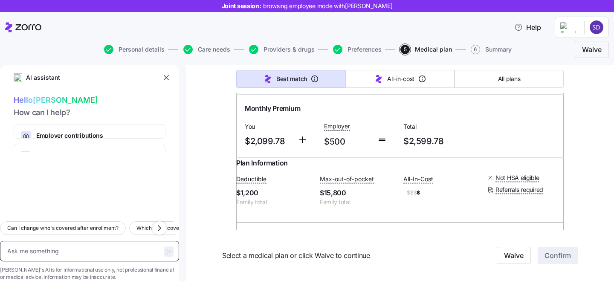
click at [84, 241] on textarea at bounding box center [89, 251] width 179 height 20
click at [71, 242] on textarea at bounding box center [89, 251] width 179 height 20
type textarea "x"
type textarea "ca"
type textarea "x"
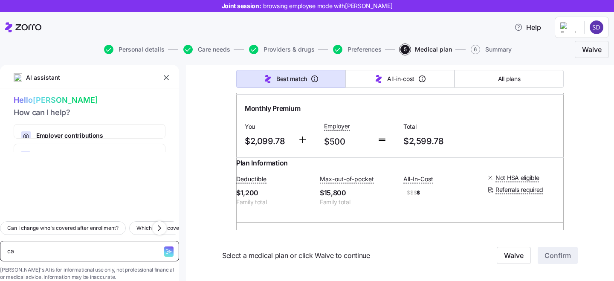
type textarea "can"
type textarea "x"
type textarea "ca"
type textarea "x"
type textarea "c"
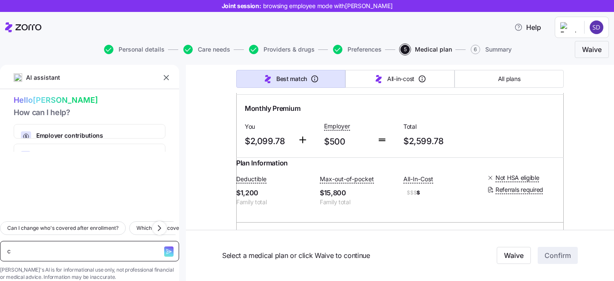
type textarea "x"
type textarea "w"
type textarea "x"
type textarea "wh"
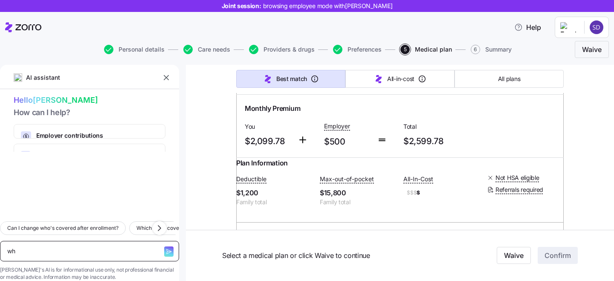
type textarea "x"
type textarea "wha"
type textarea "x"
type textarea "what"
type textarea "x"
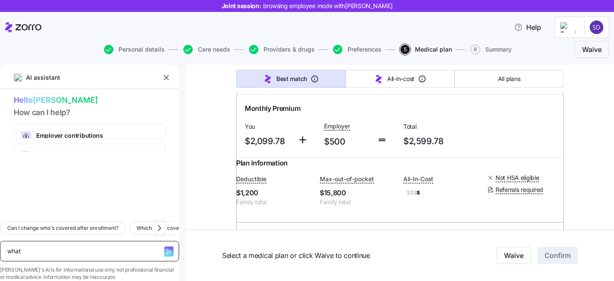
type textarea "what s"
type textarea "x"
type textarea "what"
type textarea "x"
type textarea "what i"
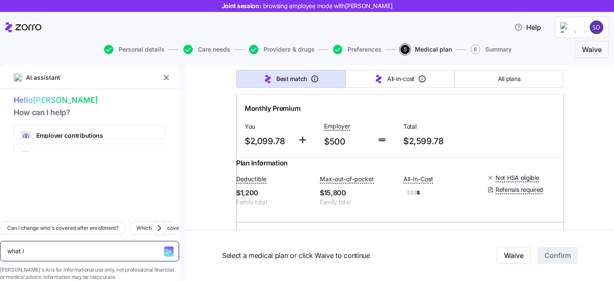
type textarea "x"
type textarea "what is"
type textarea "x"
type textarea "what is"
type textarea "x"
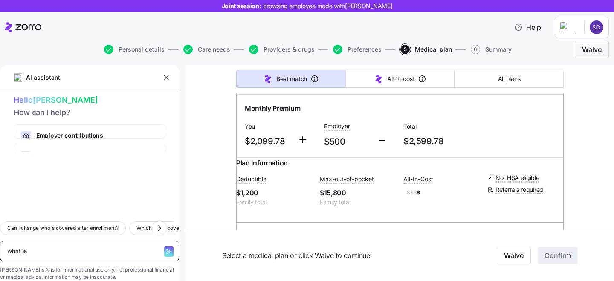
type textarea "what is t"
type textarea "x"
type textarea "what is th"
type textarea "x"
type textarea "what is the"
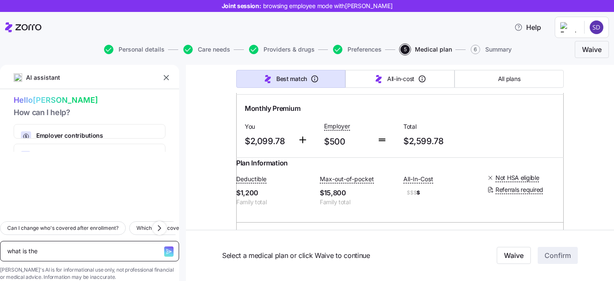
type textarea "x"
type textarea "what is the"
type textarea "x"
type textarea "what is the d"
type textarea "x"
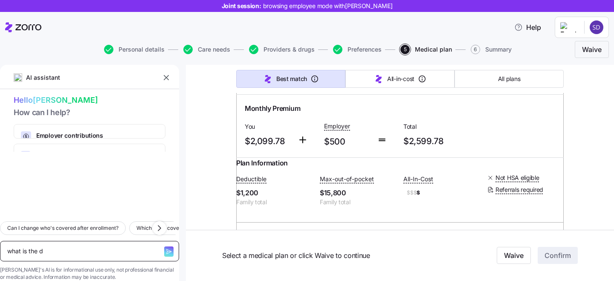
type textarea "what is the di"
type textarea "x"
type textarea "what is the dif"
type textarea "x"
type textarea "what is the diff"
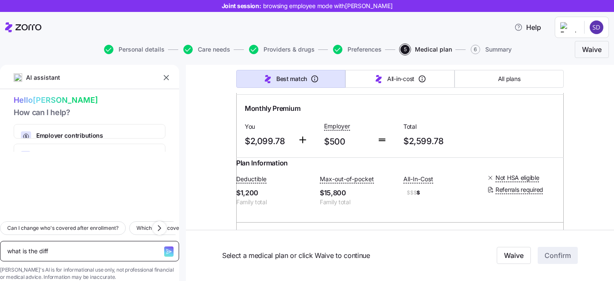
type textarea "x"
type textarea "what is the diffe"
type textarea "x"
type textarea "what is the differ"
type textarea "x"
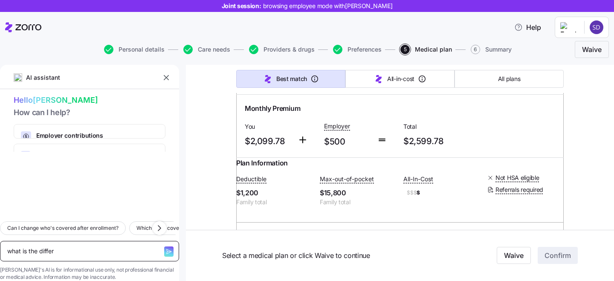
type textarea "what is the differe"
type textarea "x"
type textarea "what is the differen"
type textarea "x"
type textarea "what is the differenc"
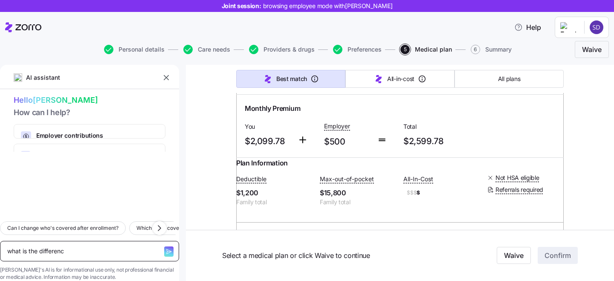
type textarea "x"
type textarea "what is the difference"
type textarea "x"
type textarea "what is the difference"
type textarea "x"
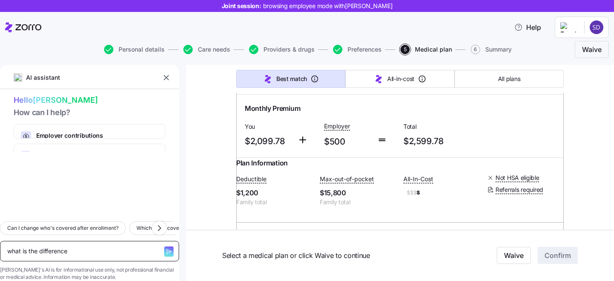
type textarea "what is the difference b"
type textarea "x"
type textarea "what is the difference be"
type textarea "x"
type textarea "what is the difference bet"
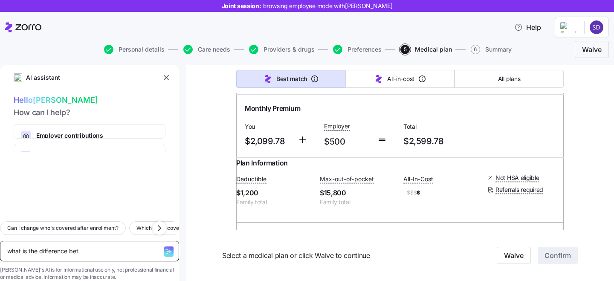
type textarea "x"
type textarea "what is the difference bete"
type textarea "x"
type textarea "what is the difference betee"
type textarea "x"
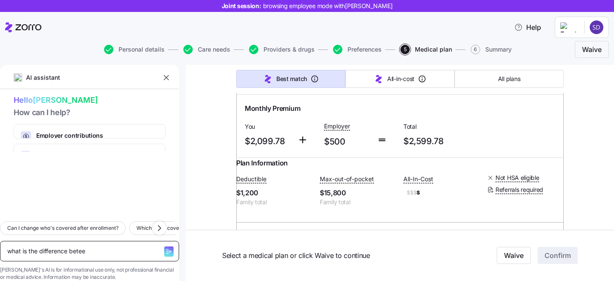
type textarea "what is the difference bete"
type textarea "x"
type textarea "what is the difference bet"
type textarea "x"
type textarea "what is the difference betw"
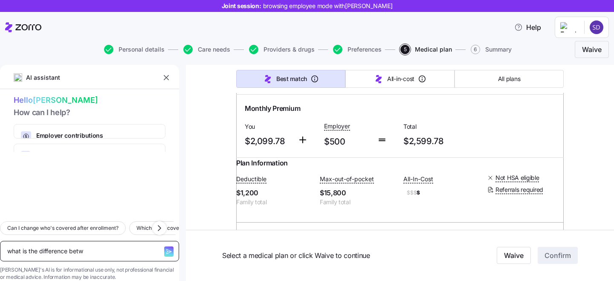
type textarea "x"
type textarea "what is the difference betwe"
type textarea "x"
type textarea "what is the difference betwee"
type textarea "x"
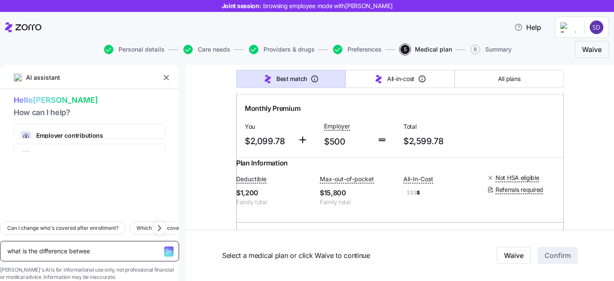
type textarea "what is the difference between"
type textarea "x"
type textarea "what is the difference between"
type textarea "x"
type textarea "what is the difference between i"
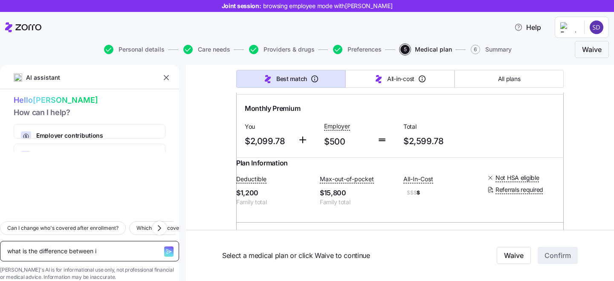
type textarea "x"
type textarea "what is the difference between in"
type textarea "x"
type textarea "what is the difference between in"
type textarea "x"
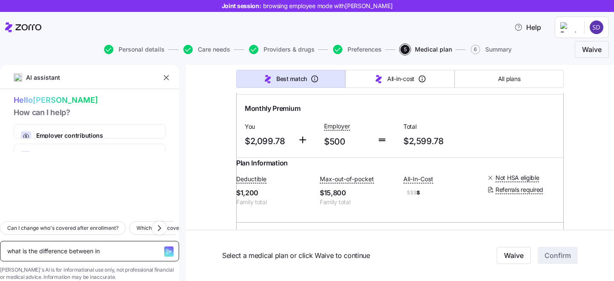
type textarea "what is the difference between in"
type textarea "x"
type textarea "what is the difference between inp"
type textarea "x"
type textarea "what is the difference between inpa"
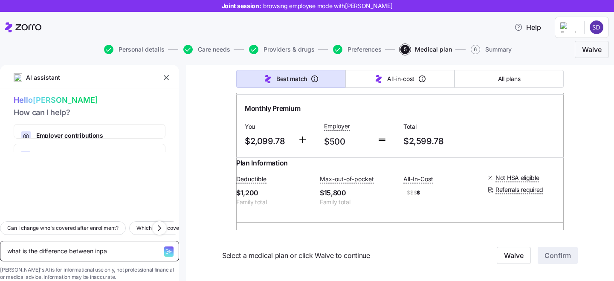
type textarea "x"
type textarea "what is the difference between inpat"
type textarea "x"
type textarea "what is the difference between inpati"
type textarea "x"
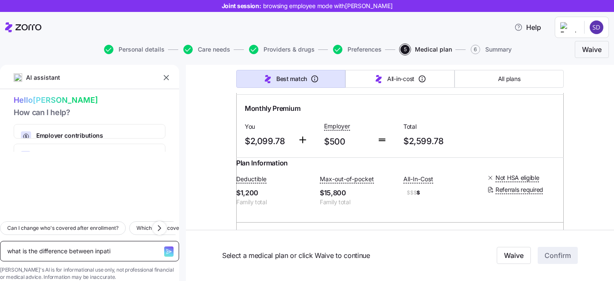
type textarea "what is the difference between inpatie"
type textarea "x"
type textarea "what is the difference between inpatien"
type textarea "x"
type textarea "what is the difference between inpatient"
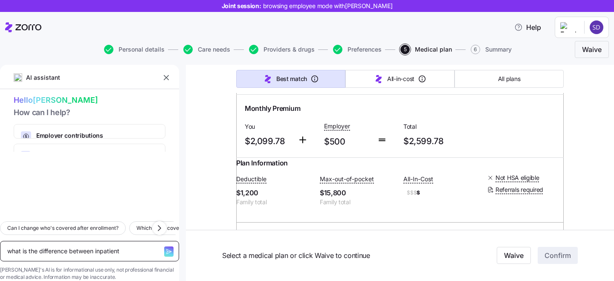
type textarea "x"
type textarea "what is the difference between inpatient"
type textarea "x"
type textarea "what is the difference between inpatient a"
type textarea "x"
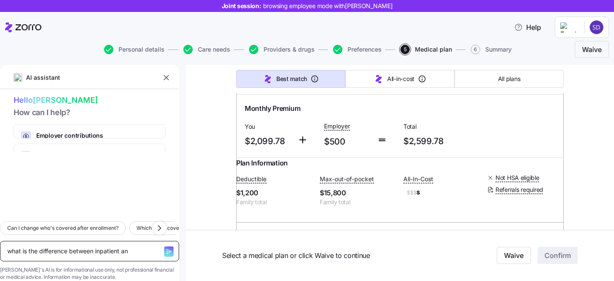
type textarea "what is the difference between inpatient and"
type textarea "x"
type textarea "what is the difference between inpatient and"
type textarea "x"
type textarea "what is the difference between inpatient and o"
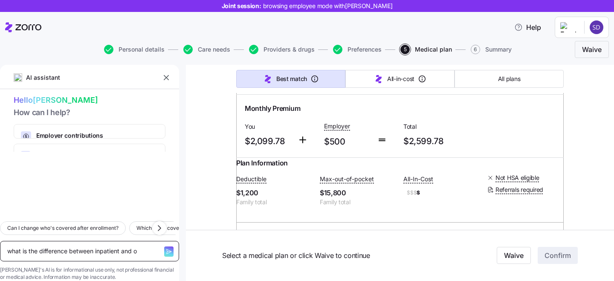
type textarea "x"
type textarea "what is the difference between inpatient and ou"
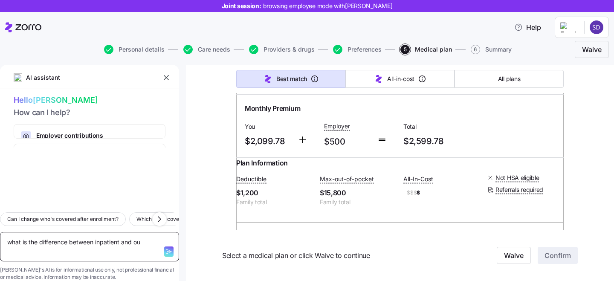
type textarea "x"
type textarea "what is the difference between inpatient and out"
type textarea "x"
type textarea "what is the difference between inpatient and outp"
type textarea "x"
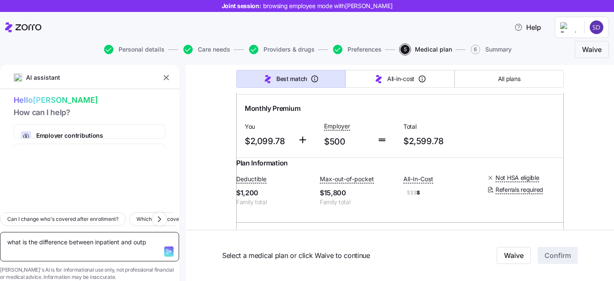
type textarea "what is the difference between inpatient and outpa"
type textarea "x"
type textarea "what is the difference between inpatient and outpat"
type textarea "x"
type textarea "what is the difference between inpatient and outpati"
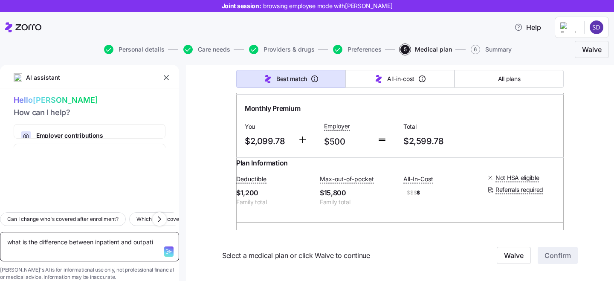
type textarea "x"
type textarea "what is the difference between inpatient and outpatie"
type textarea "x"
type textarea "what is the difference between inpatient and outpatien"
type textarea "x"
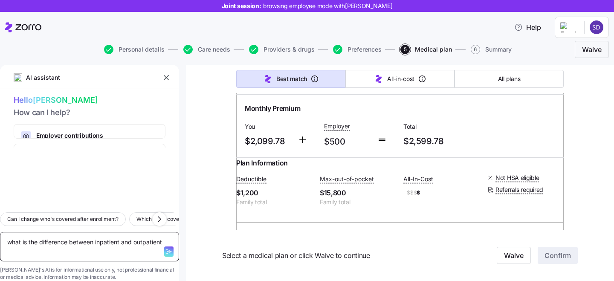
type textarea "what is the difference between inpatient and outpatient"
type textarea "x"
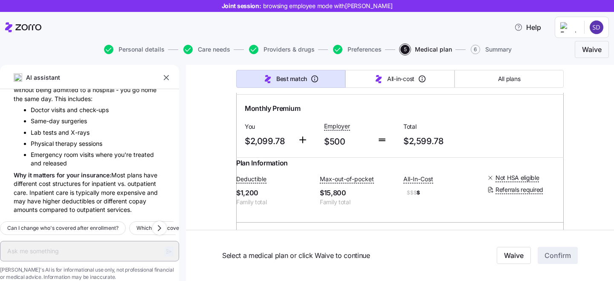
type textarea "x"
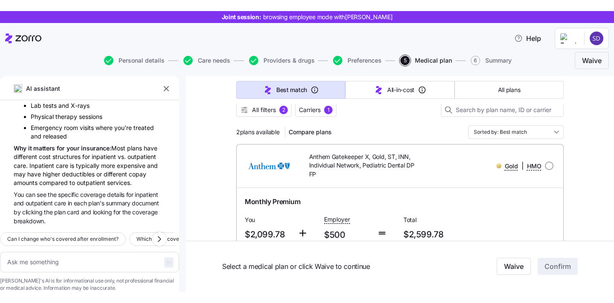
scroll to position [81, 0]
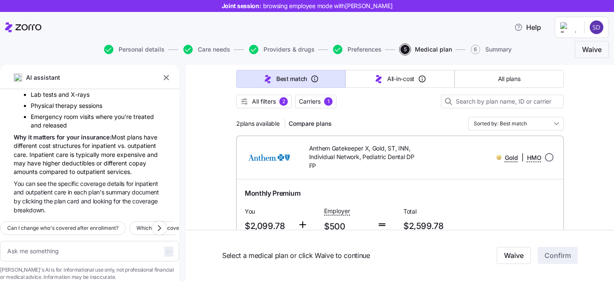
click at [550, 159] on input "radio" at bounding box center [549, 157] width 9 height 9
radio input "true"
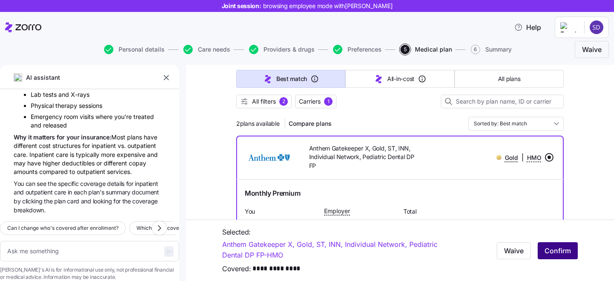
click at [564, 252] on span "Confirm" at bounding box center [557, 250] width 26 height 10
type textarea "x"
